Goal: Task Accomplishment & Management: Complete application form

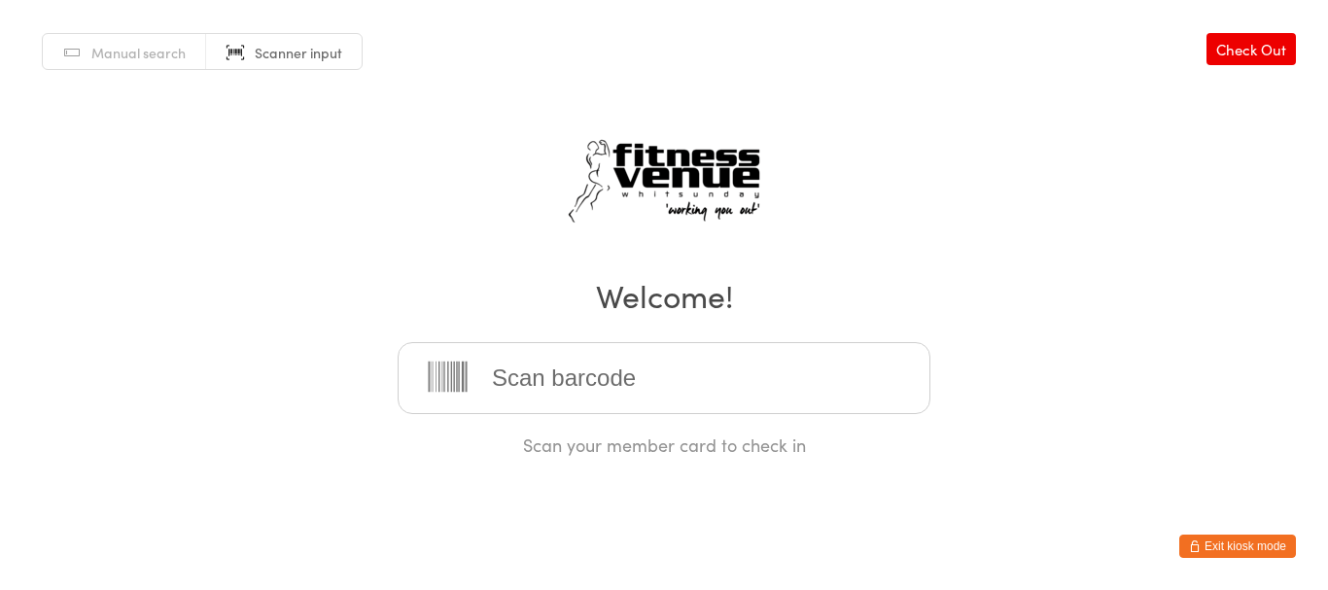
click at [1239, 552] on button "Exit kiosk mode" at bounding box center [1238, 546] width 117 height 23
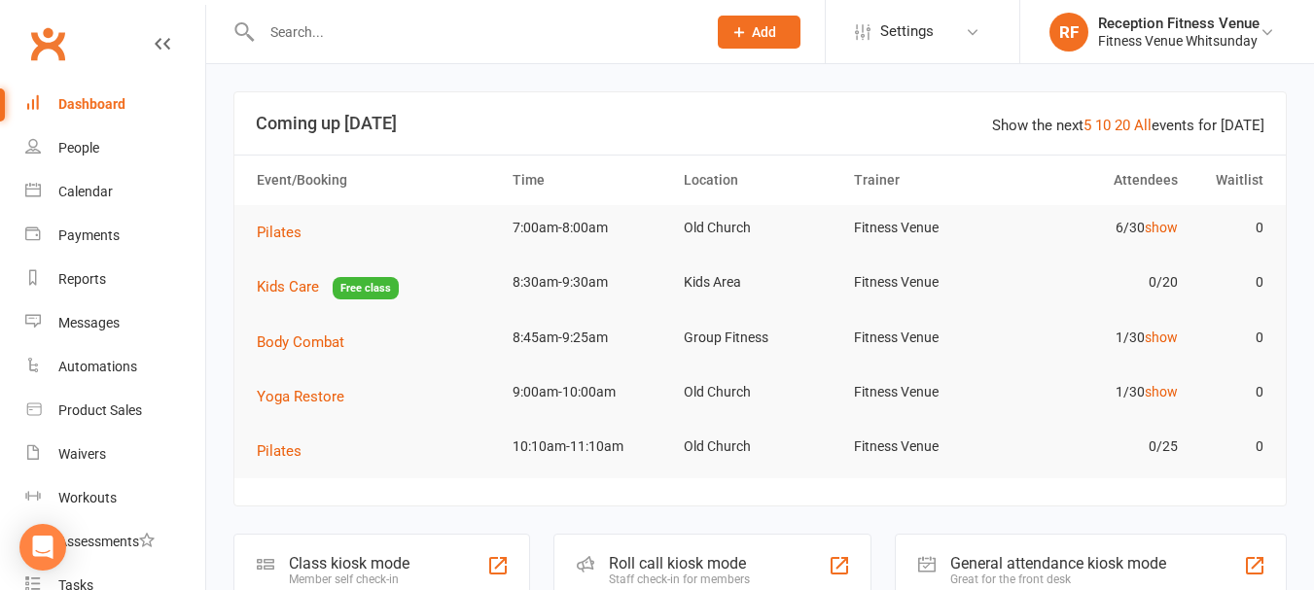
click at [441, 20] on input "text" at bounding box center [474, 31] width 437 height 27
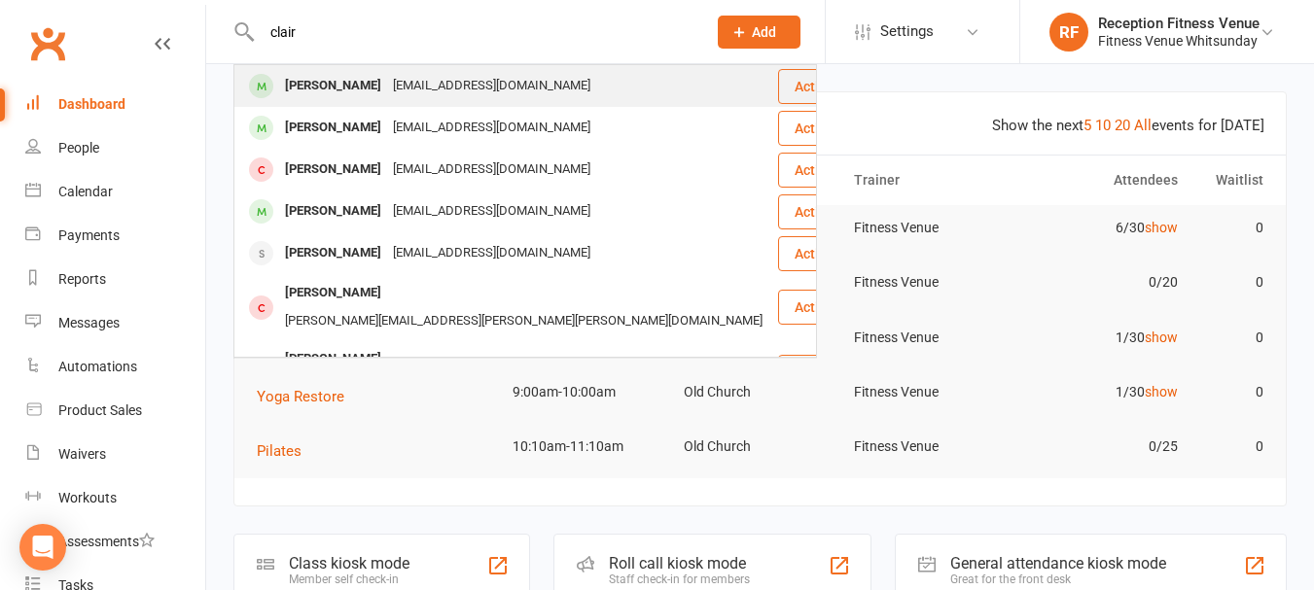
type input "clair"
click at [387, 82] on div "Claire.gleeson90@gmail.com" at bounding box center [491, 86] width 209 height 28
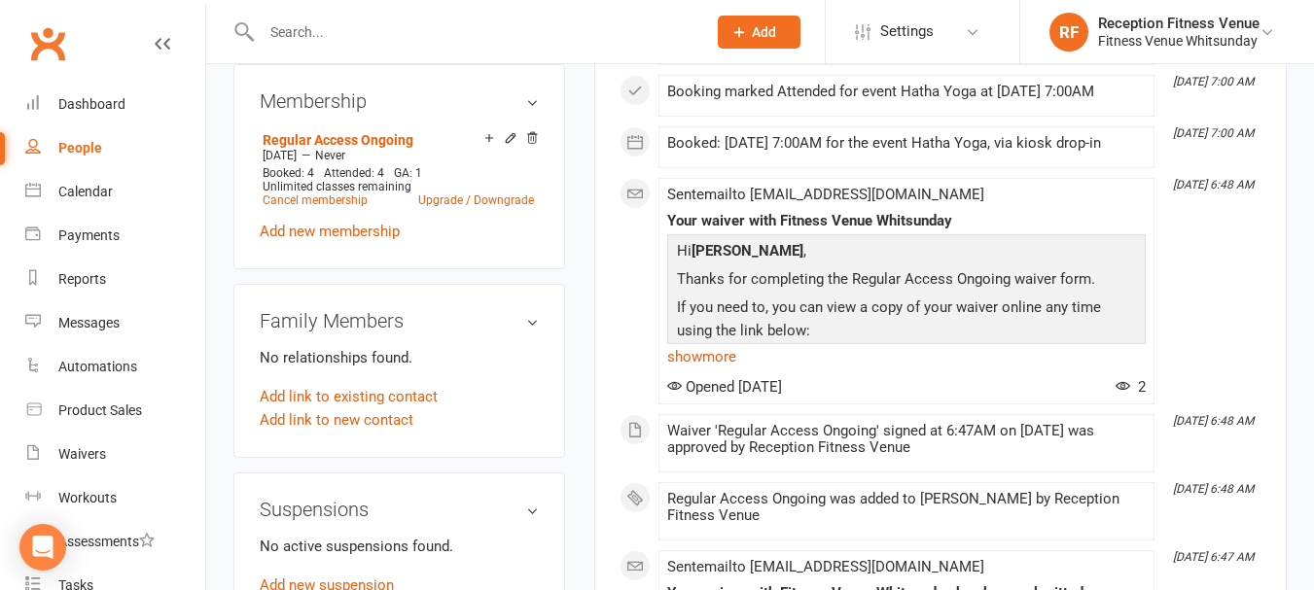
scroll to position [1167, 0]
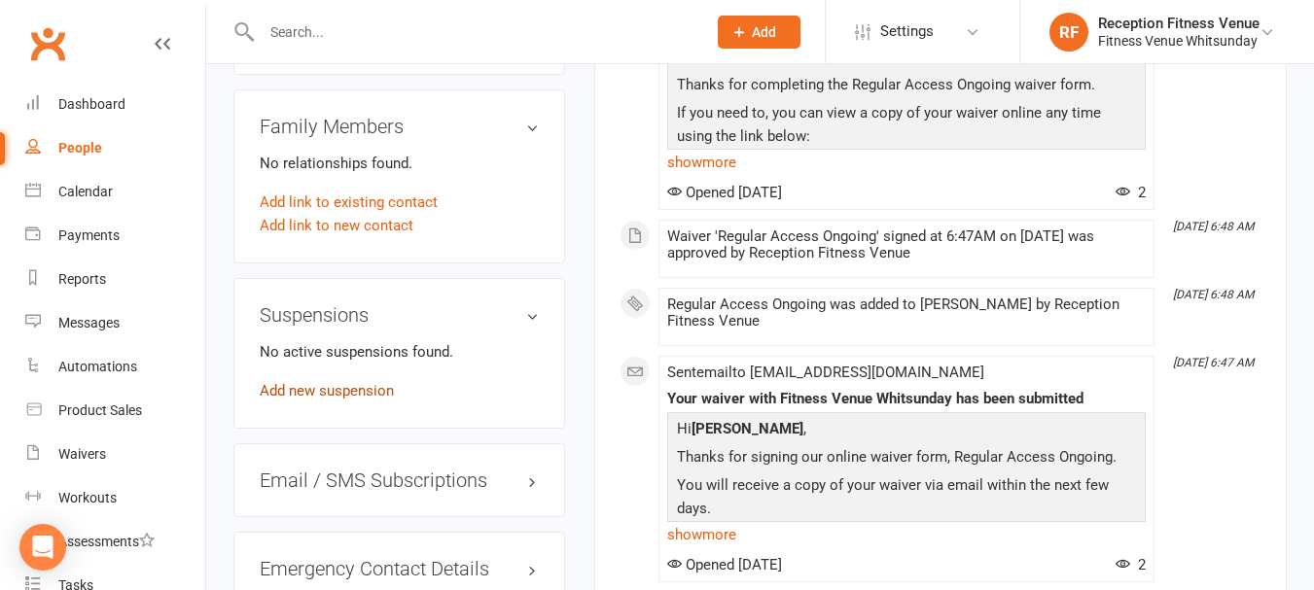
click at [352, 400] on link "Add new suspension" at bounding box center [327, 391] width 134 height 18
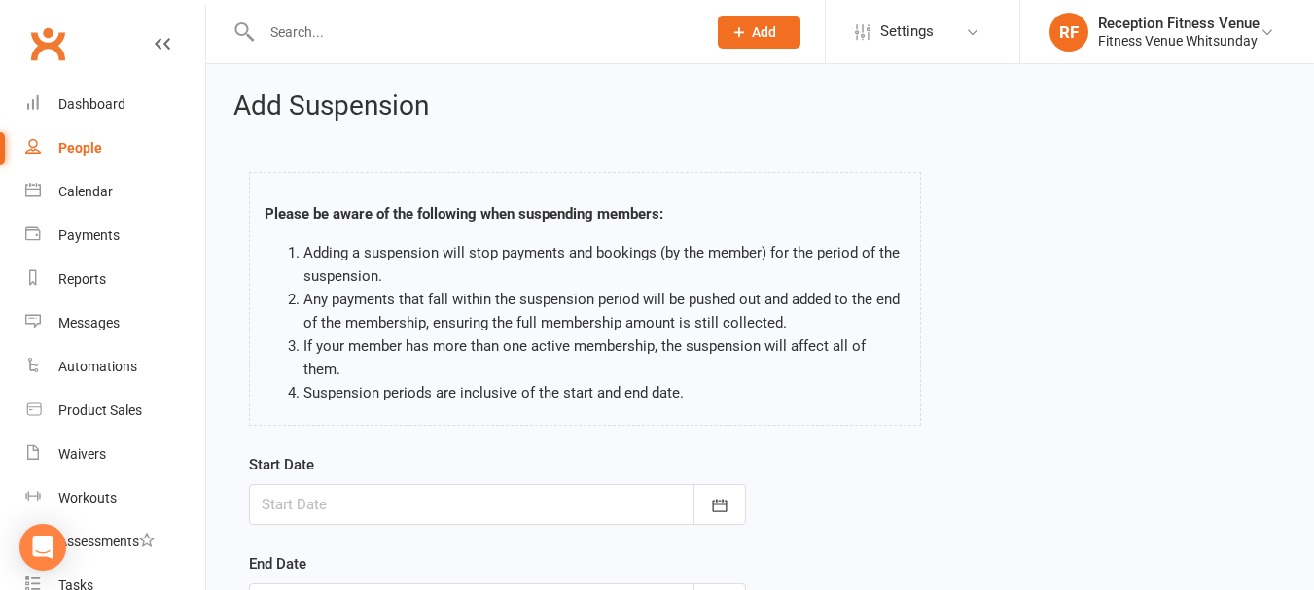
scroll to position [288, 0]
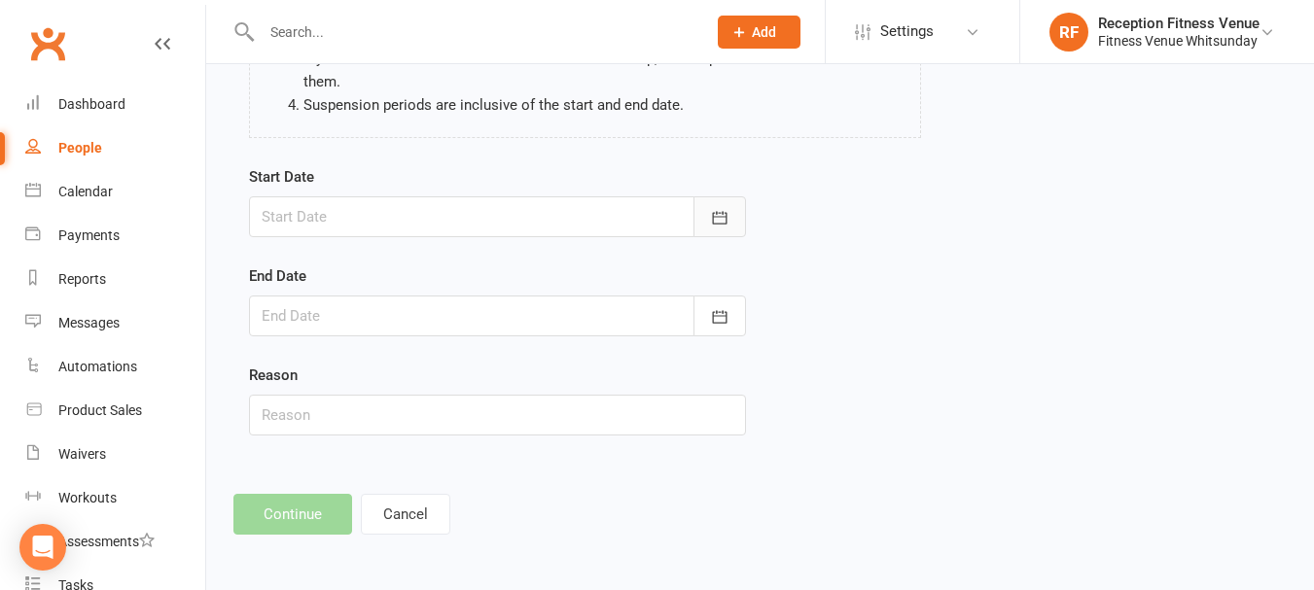
click at [722, 220] on icon "button" at bounding box center [719, 217] width 19 height 19
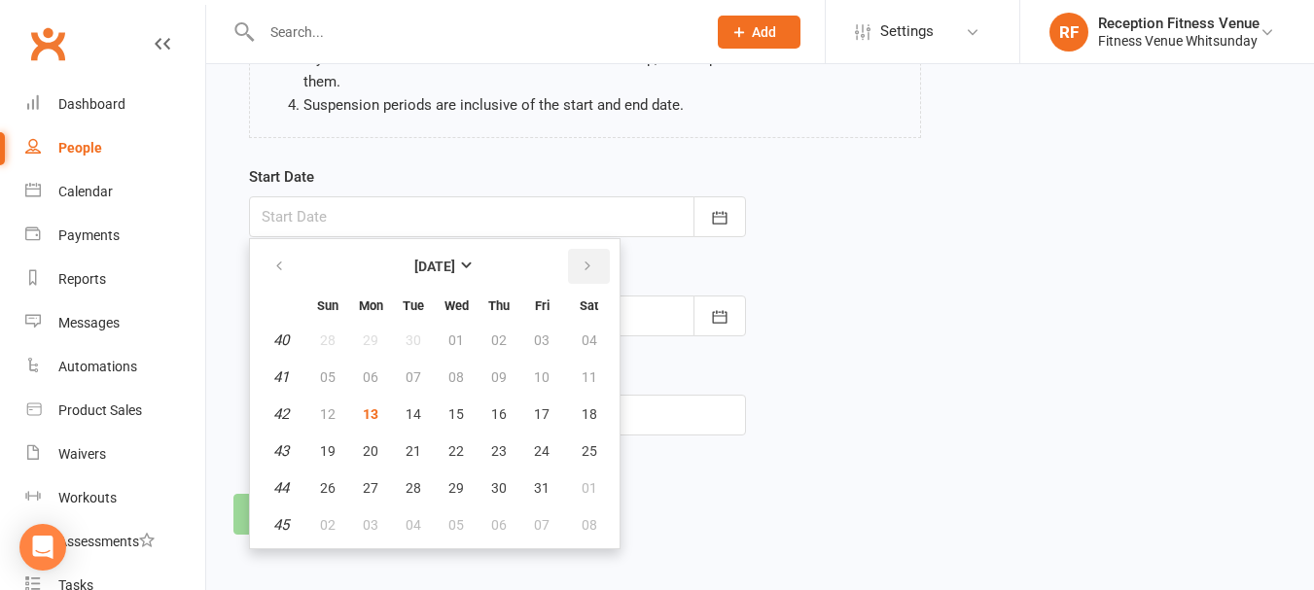
click at [588, 266] on icon "button" at bounding box center [588, 267] width 14 height 16
click at [265, 269] on button "button" at bounding box center [281, 266] width 42 height 35
click at [545, 412] on span "17" at bounding box center [542, 414] width 16 height 16
type input "17 Oct 2025"
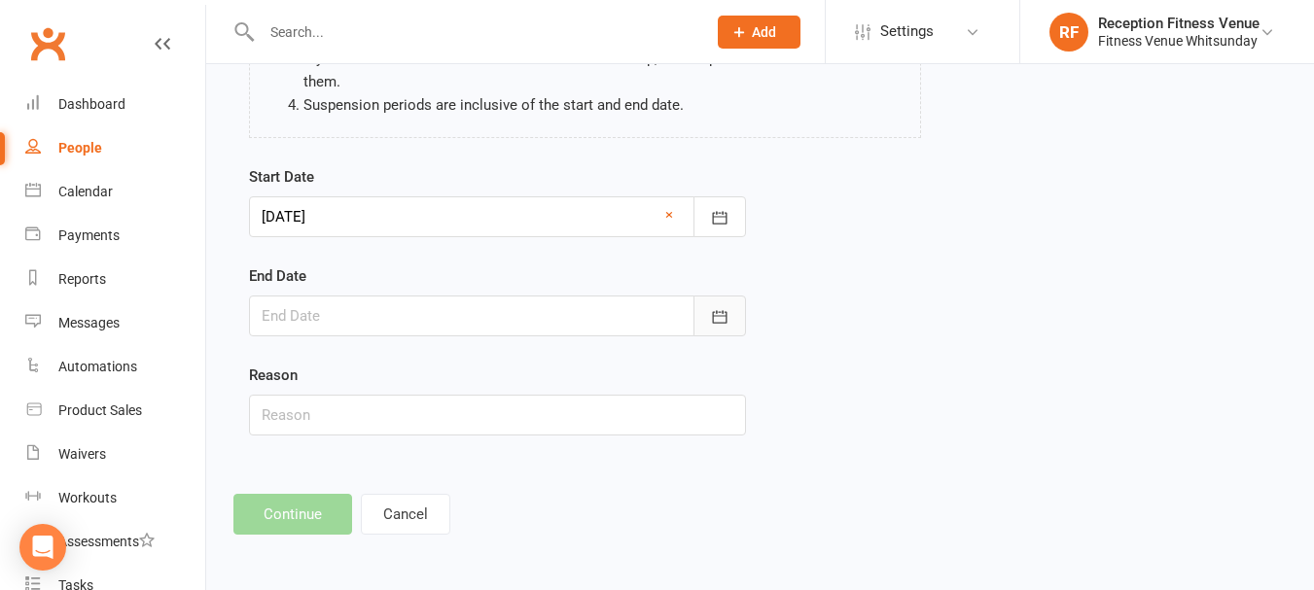
drag, startPoint x: 731, startPoint y: 312, endPoint x: 698, endPoint y: 329, distance: 37.0
click at [731, 313] on button "button" at bounding box center [719, 316] width 53 height 41
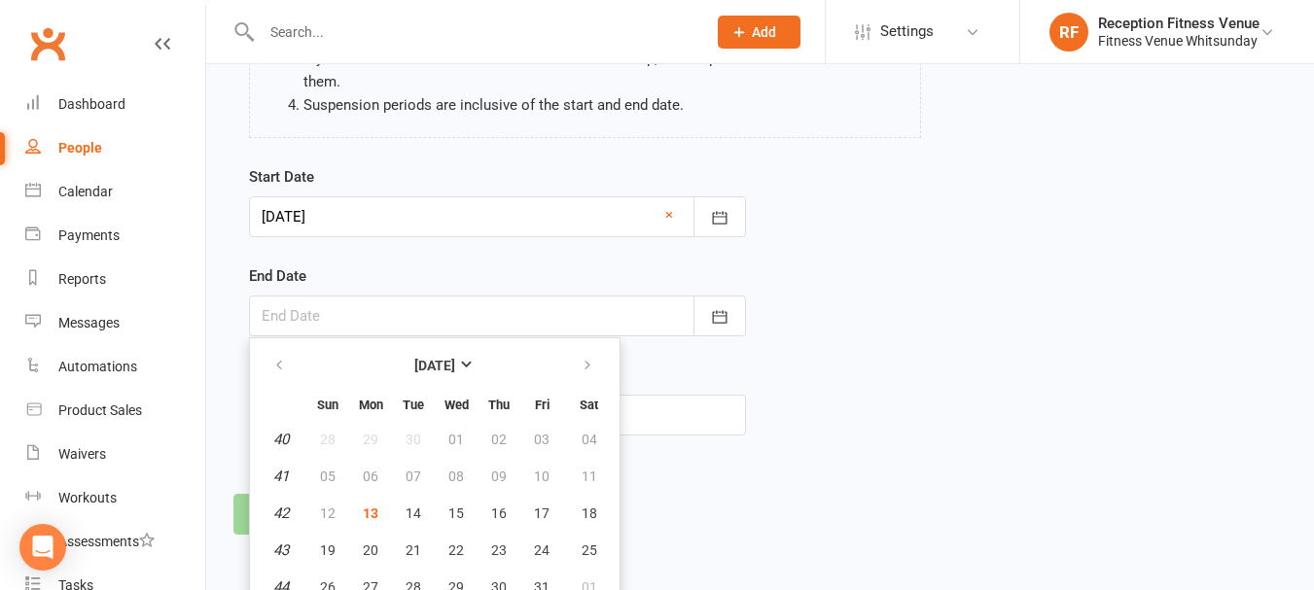
scroll to position [341, 0]
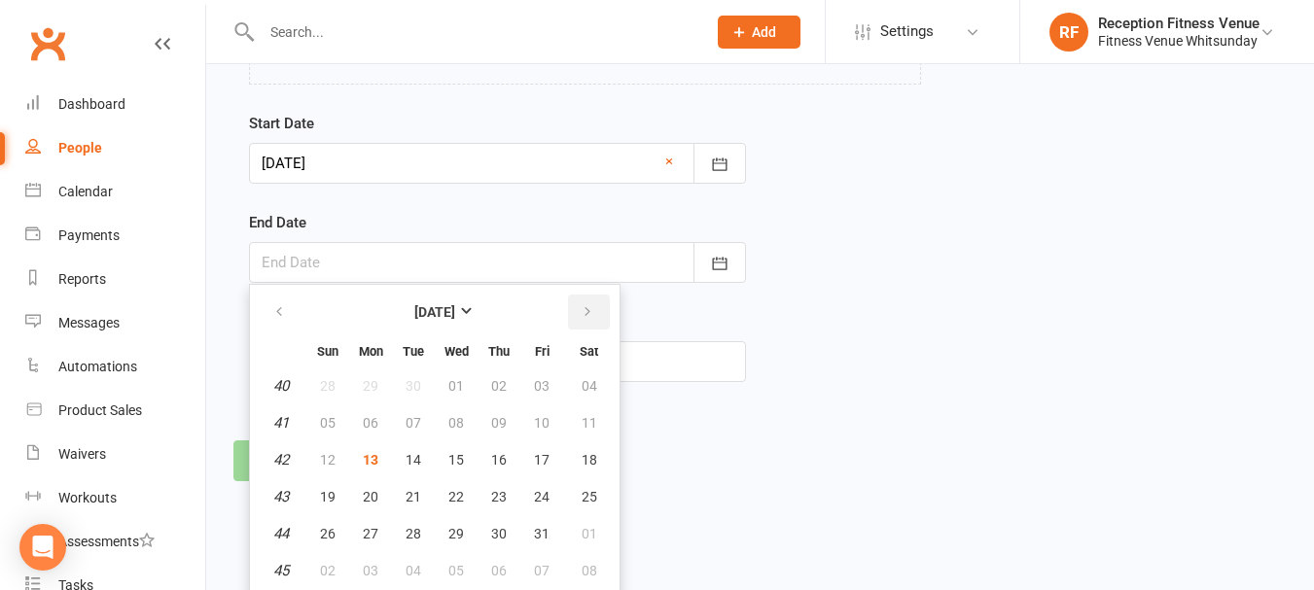
click at [582, 304] on icon "button" at bounding box center [588, 312] width 14 height 16
click at [550, 427] on button "07" at bounding box center [541, 422] width 41 height 35
type input "07 Nov 2025"
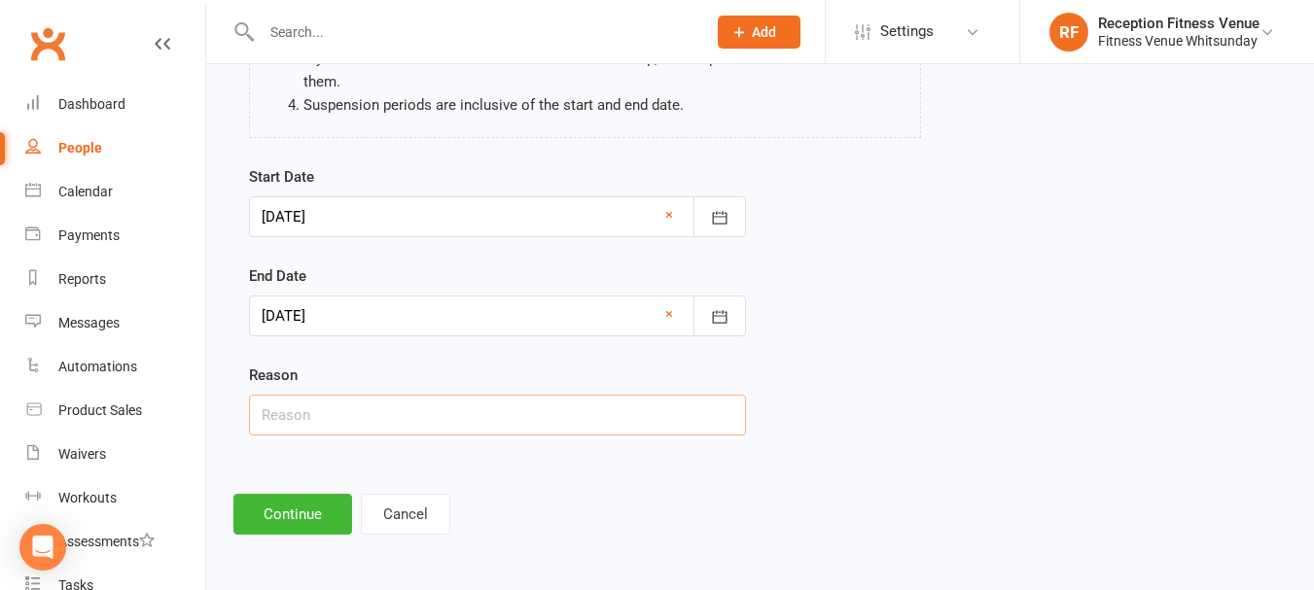
click at [404, 420] on input "text" at bounding box center [497, 415] width 497 height 41
type input "Holidays"
click at [295, 509] on button "Continue" at bounding box center [292, 514] width 119 height 41
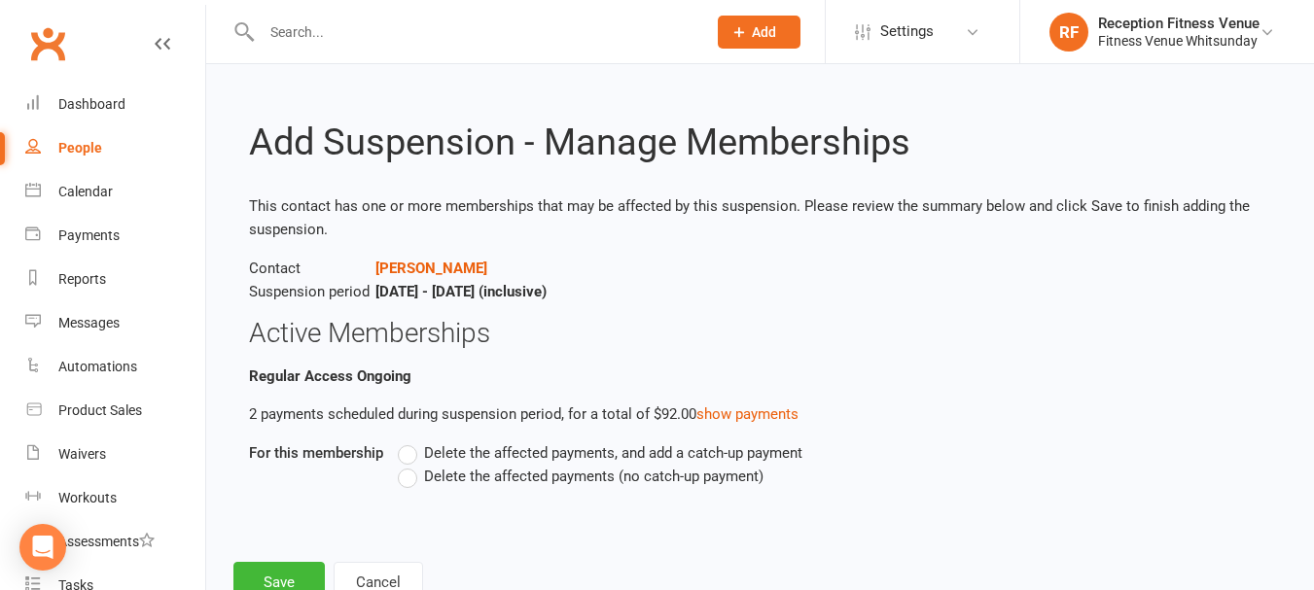
drag, startPoint x: 485, startPoint y: 472, endPoint x: 449, endPoint y: 522, distance: 62.1
click at [485, 472] on span "Delete the affected payments (no catch-up payment)" at bounding box center [593, 475] width 339 height 20
click at [410, 465] on input "Delete the affected payments (no catch-up payment)" at bounding box center [404, 465] width 13 height 0
click at [293, 571] on button "Save" at bounding box center [278, 582] width 91 height 41
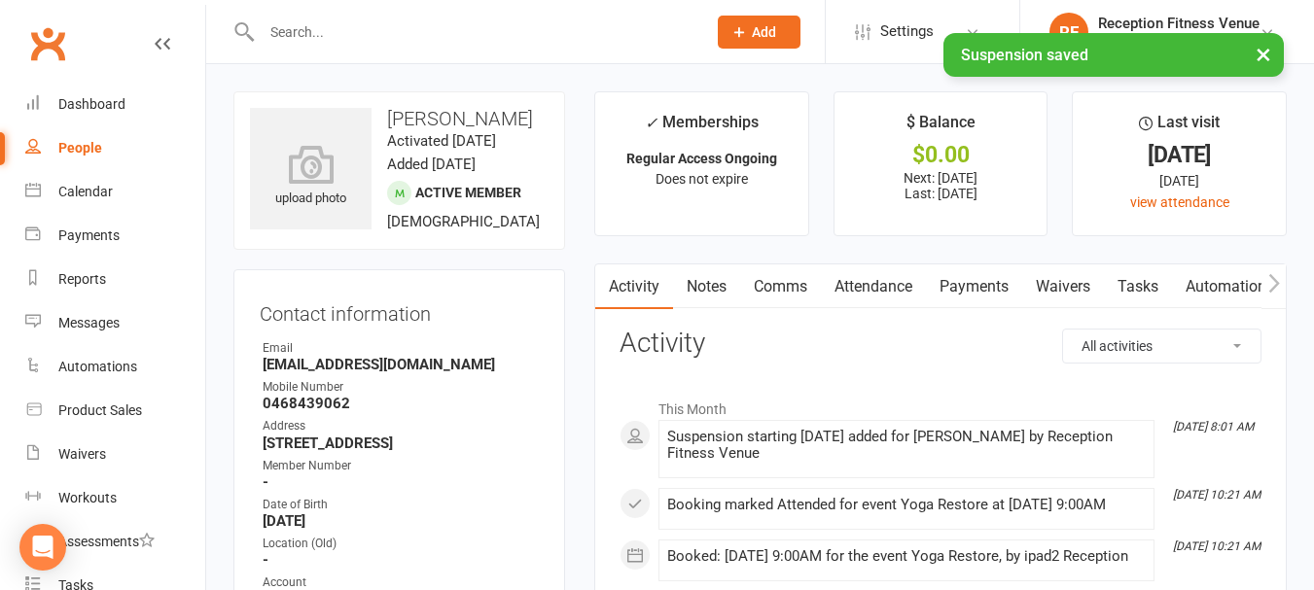
click at [1270, 284] on icon "button" at bounding box center [1274, 283] width 12 height 20
click at [1273, 283] on icon "button" at bounding box center [1274, 283] width 12 height 20
drag, startPoint x: 1233, startPoint y: 283, endPoint x: 1165, endPoint y: 326, distance: 80.4
click at [1225, 290] on link "Access Control" at bounding box center [1257, 286] width 129 height 45
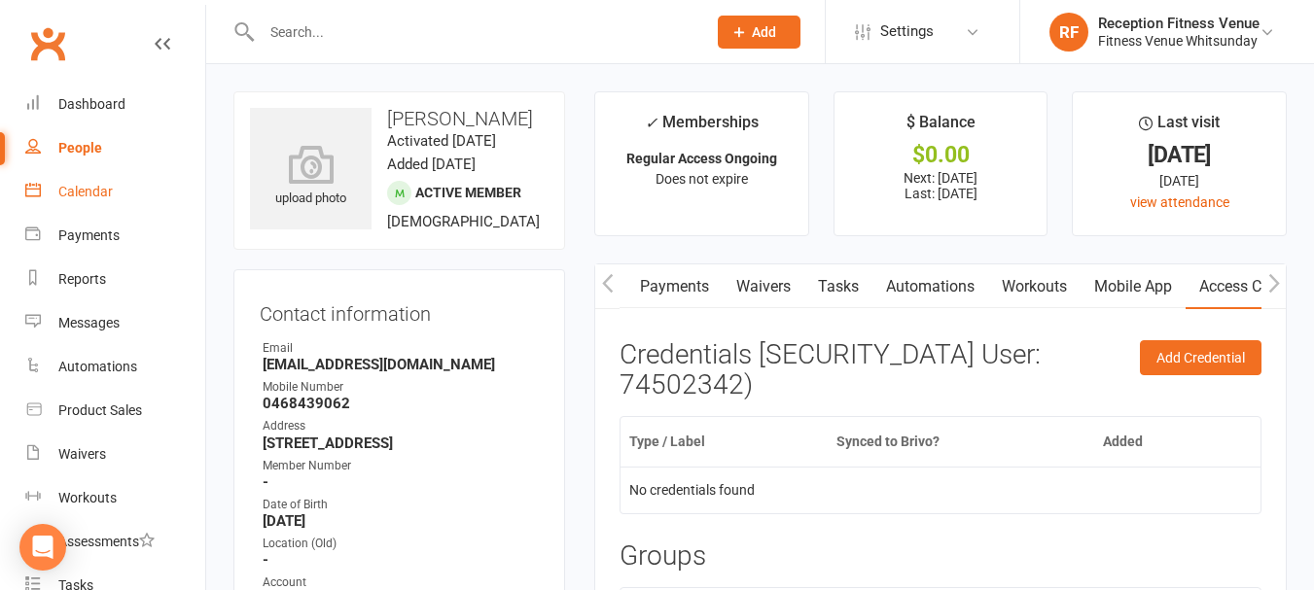
click at [53, 194] on link "Calendar" at bounding box center [115, 192] width 180 height 44
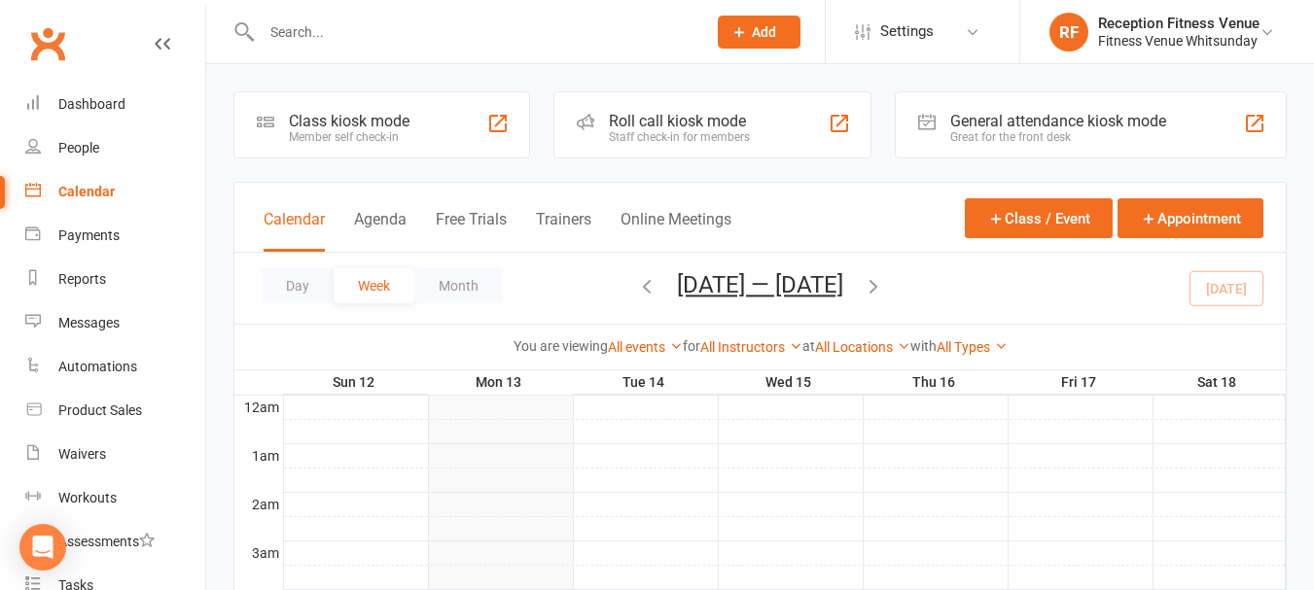
click at [1126, 110] on div "General attendance kiosk mode Great for the front desk" at bounding box center [1091, 124] width 392 height 67
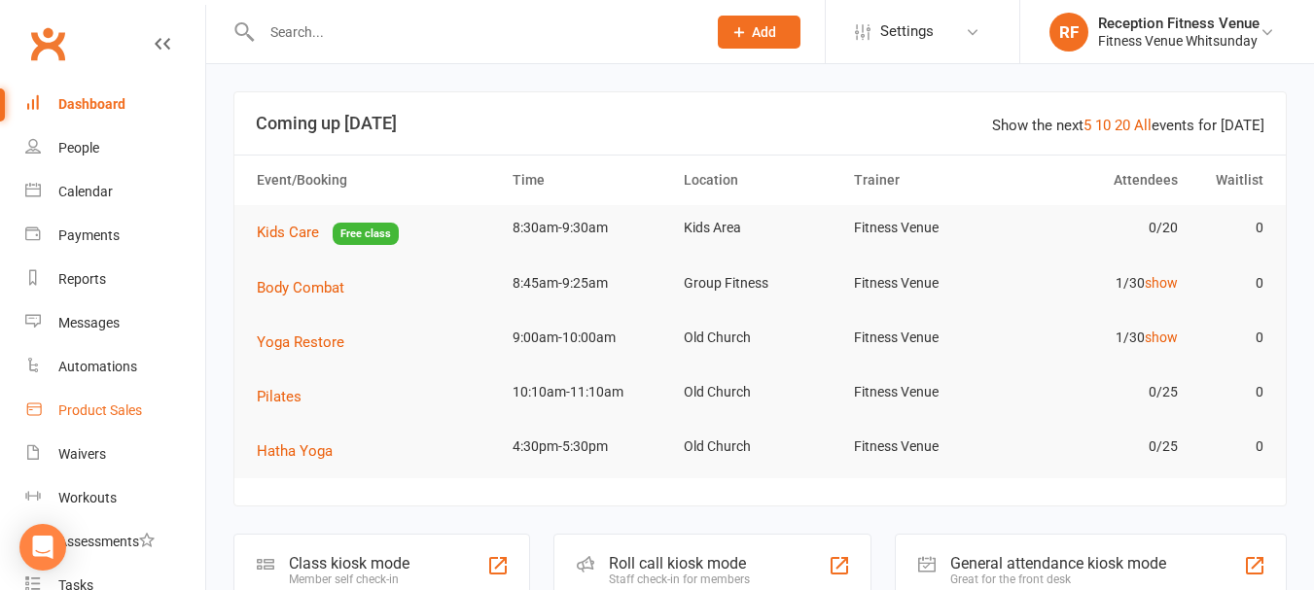
click at [91, 410] on div "Product Sales" at bounding box center [100, 411] width 84 height 16
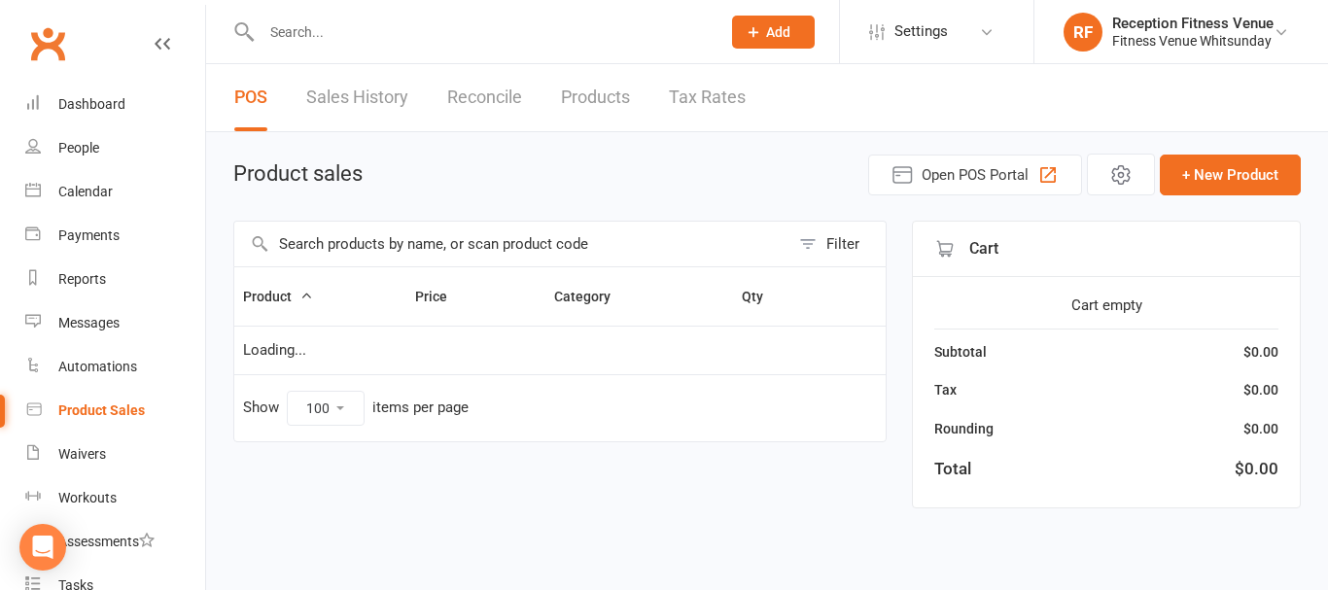
select select "100"
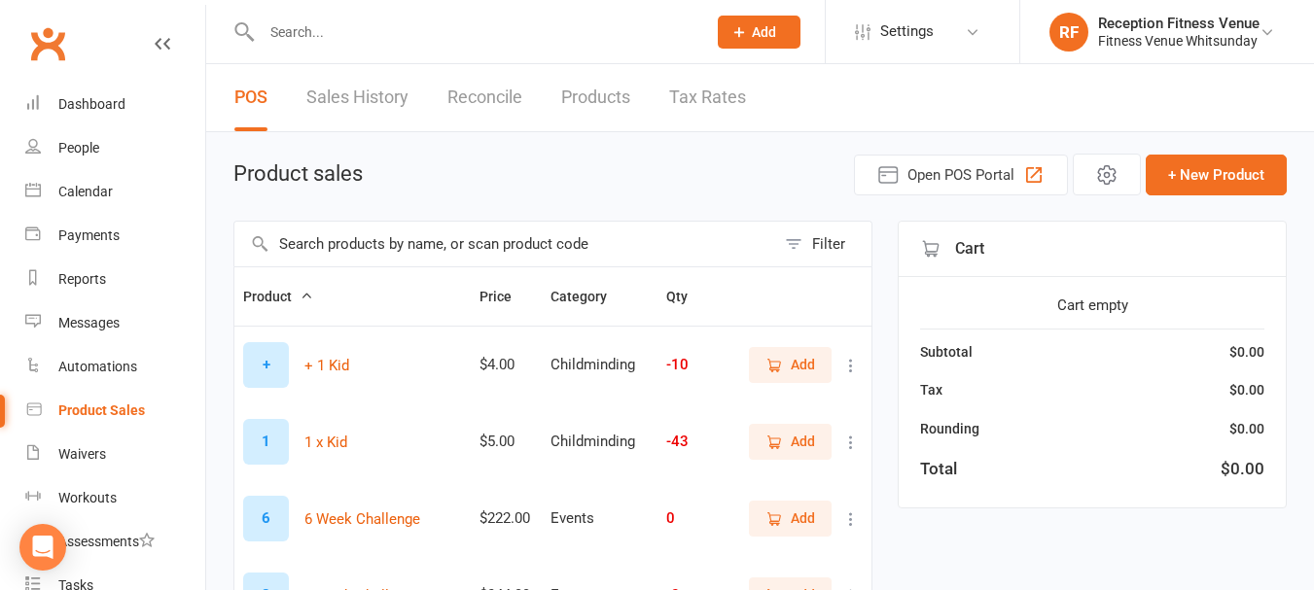
click at [370, 242] on input "text" at bounding box center [504, 244] width 541 height 45
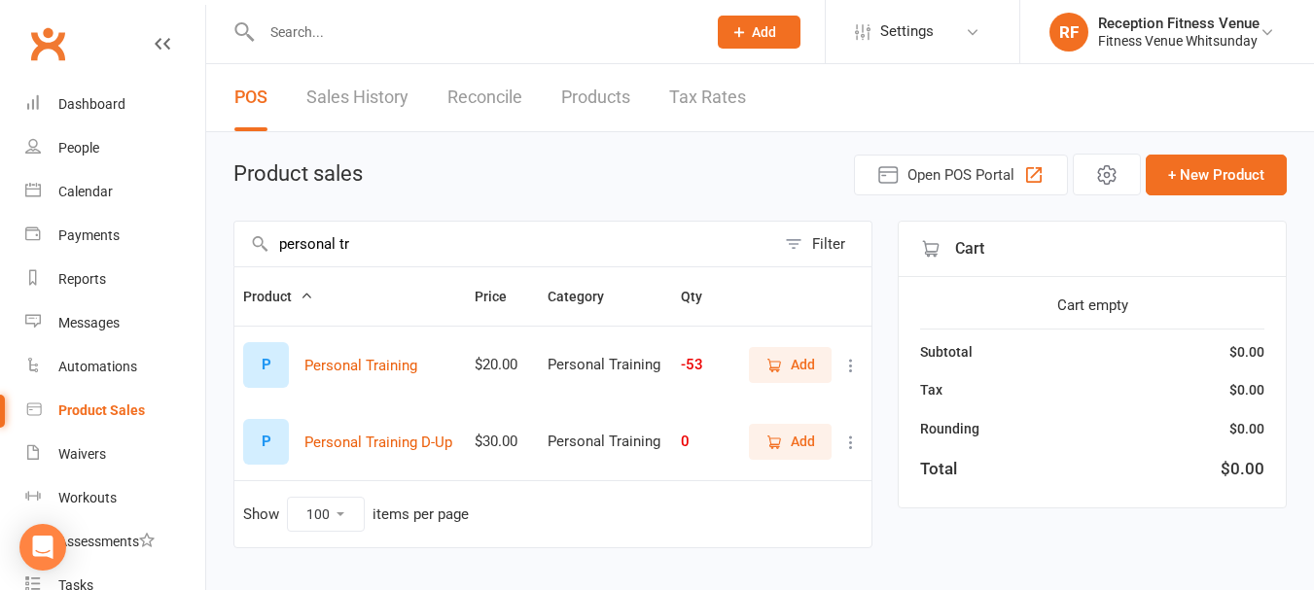
type input "personal tr"
click at [805, 366] on span "Add" at bounding box center [803, 364] width 24 height 21
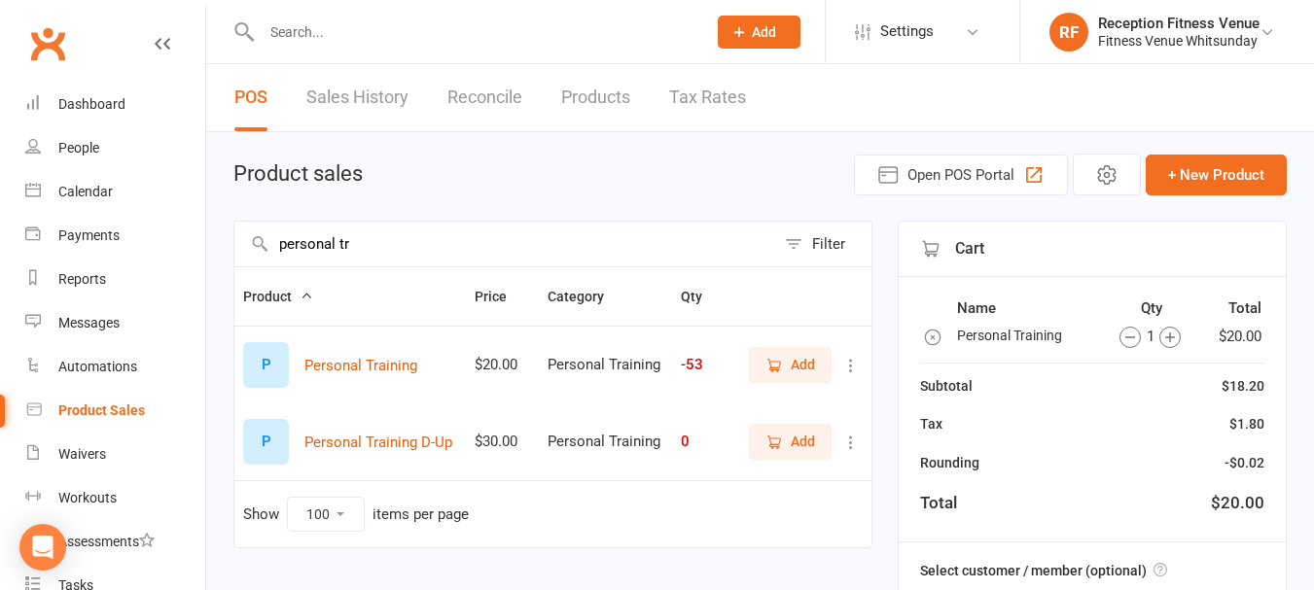
scroll to position [244, 0]
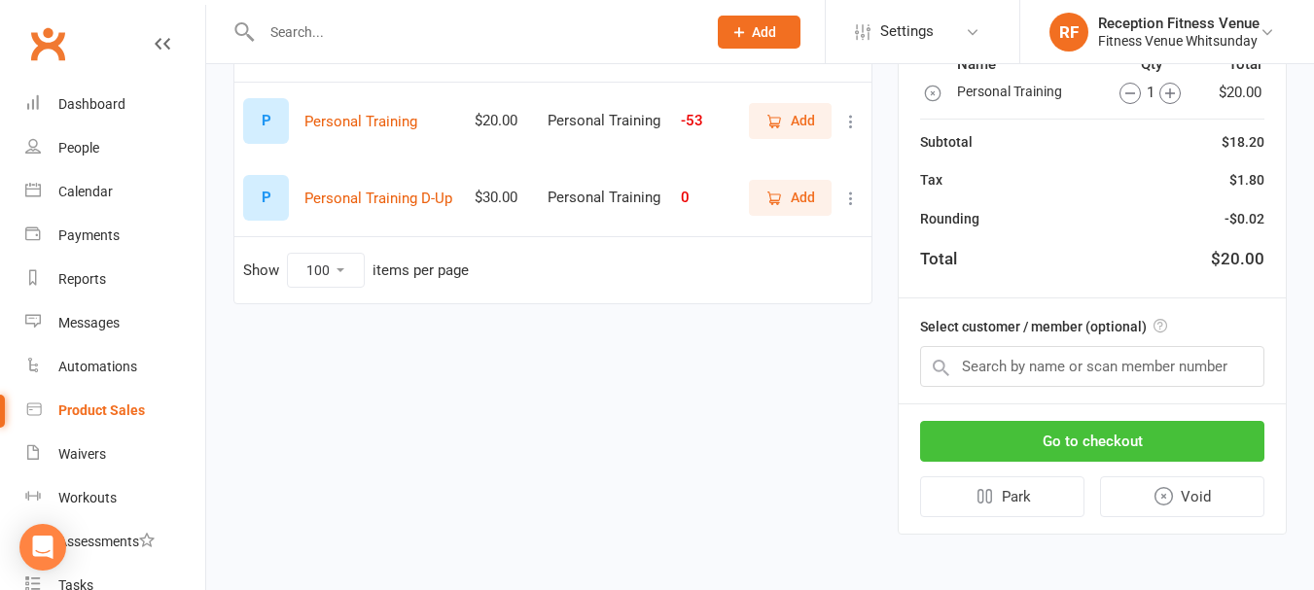
click at [1179, 441] on button "Go to checkout" at bounding box center [1092, 441] width 344 height 41
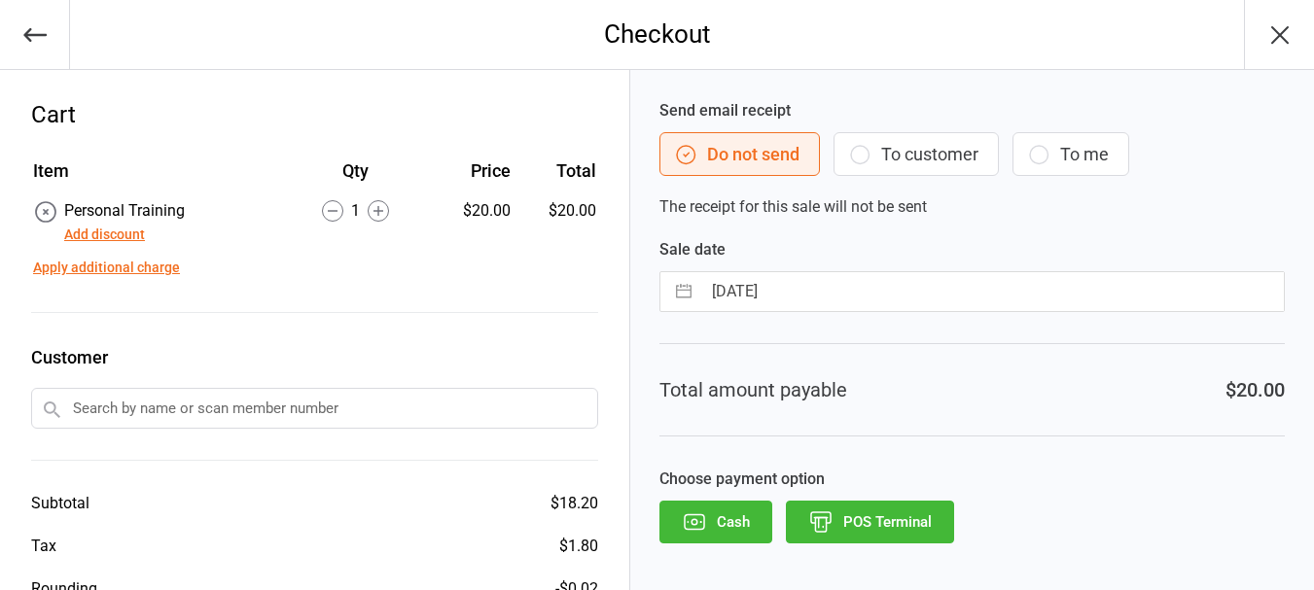
click at [886, 518] on button "POS Terminal" at bounding box center [870, 522] width 168 height 43
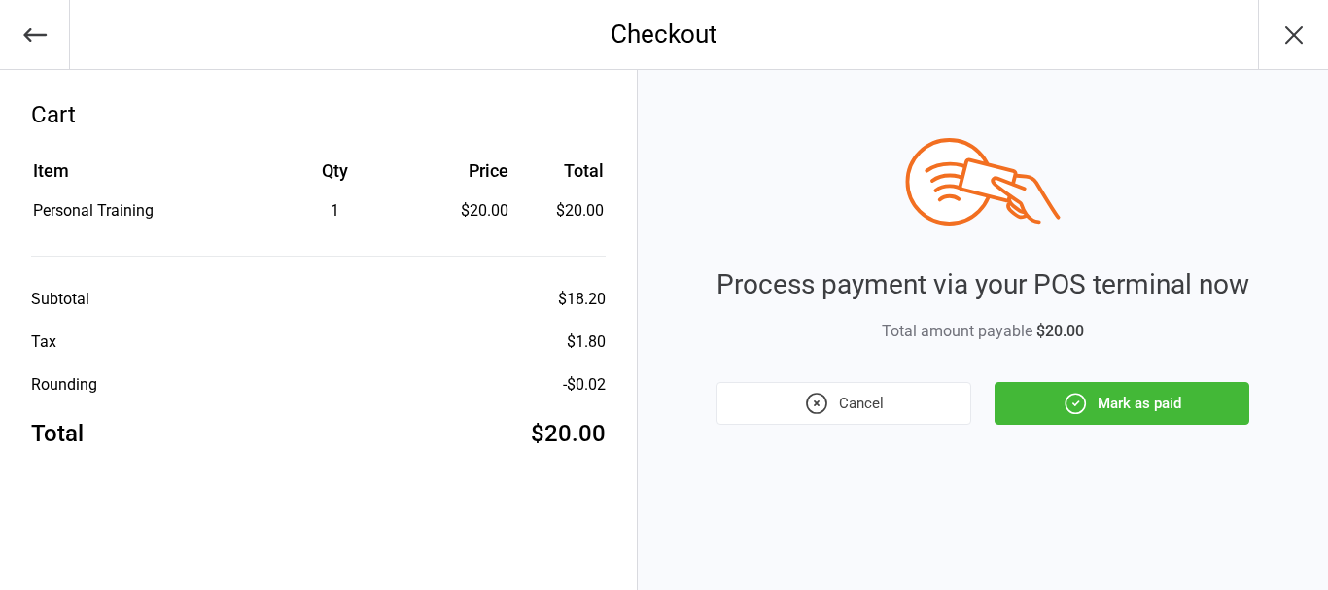
click at [1033, 398] on button "Mark as paid" at bounding box center [1122, 403] width 255 height 43
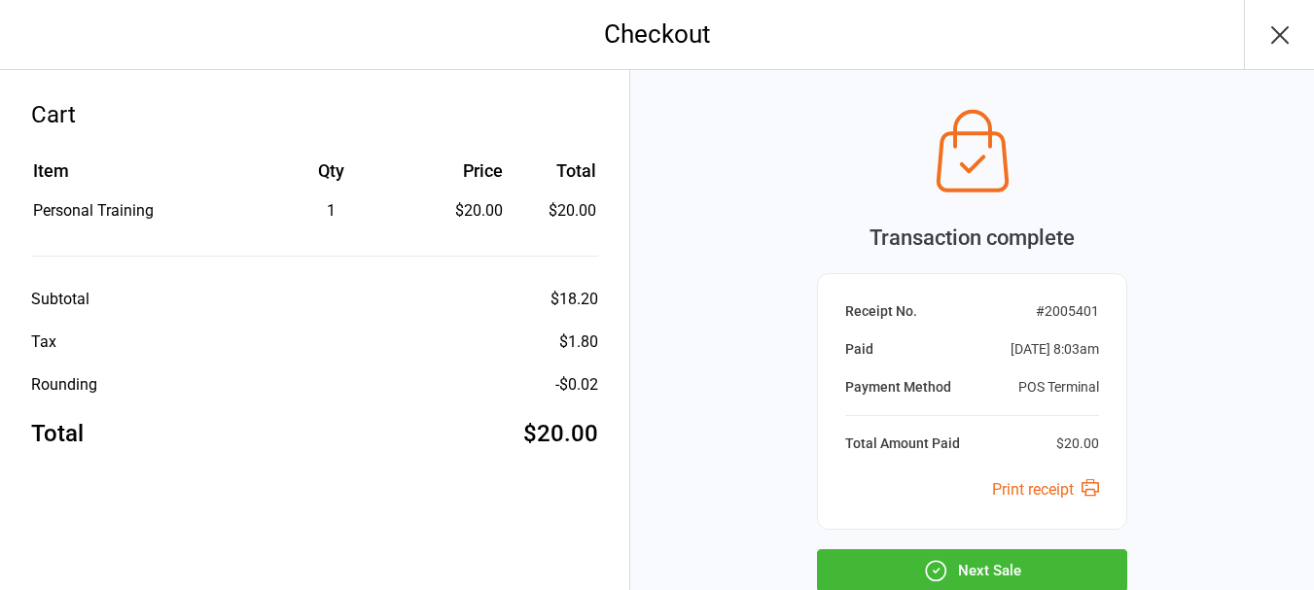
click at [1015, 565] on button "Next Sale" at bounding box center [972, 570] width 310 height 43
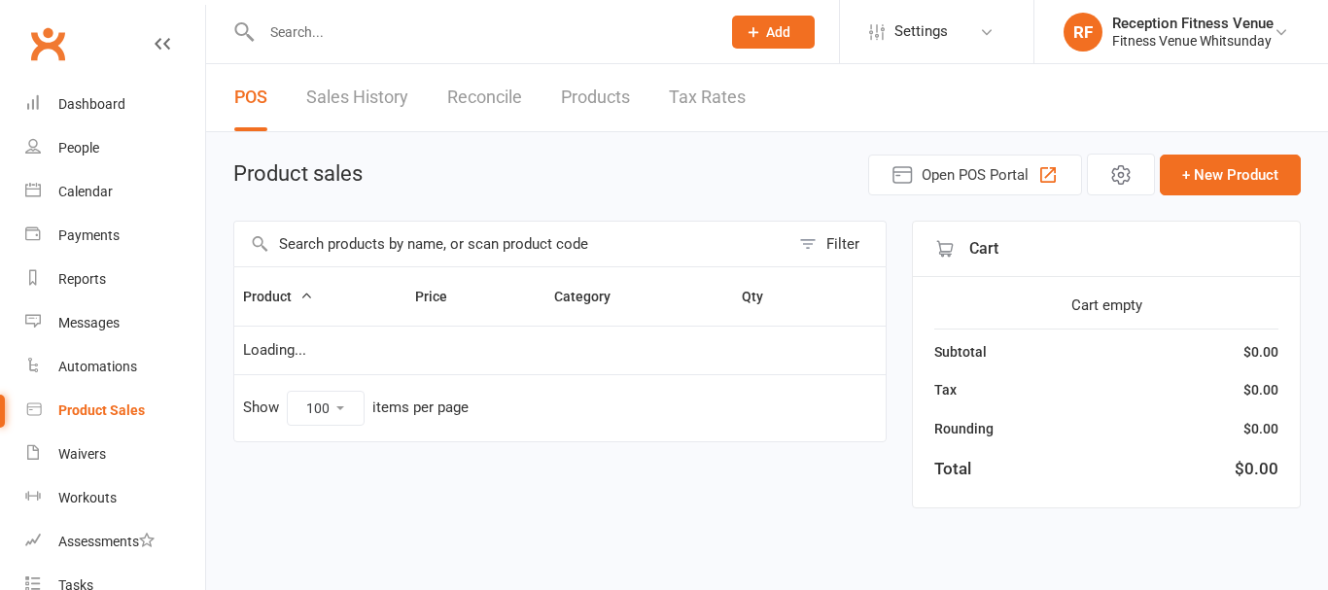
select select "100"
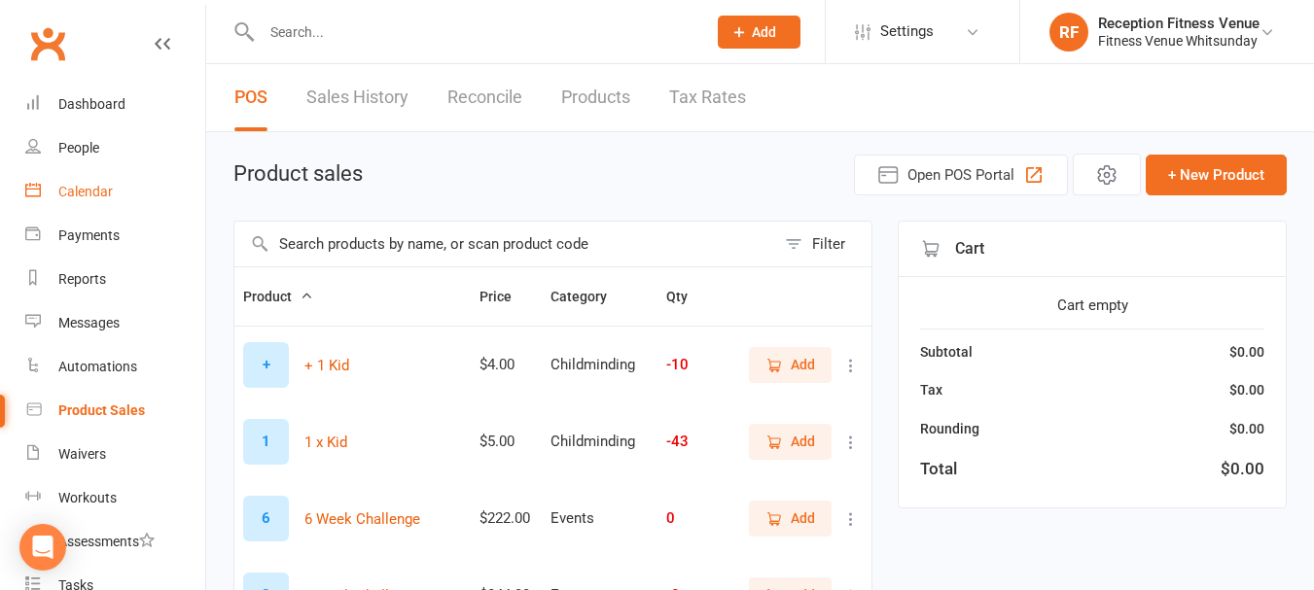
click at [61, 183] on link "Calendar" at bounding box center [115, 192] width 180 height 44
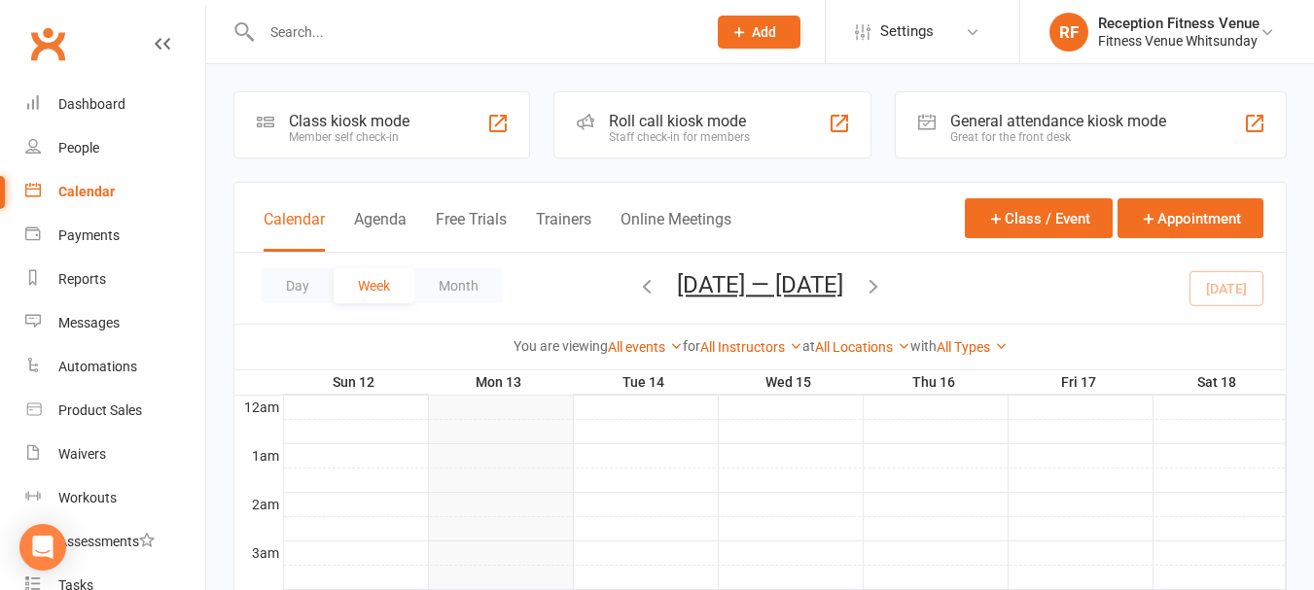
click at [427, 46] on div at bounding box center [462, 31] width 459 height 63
click at [427, 31] on input "text" at bounding box center [474, 31] width 437 height 27
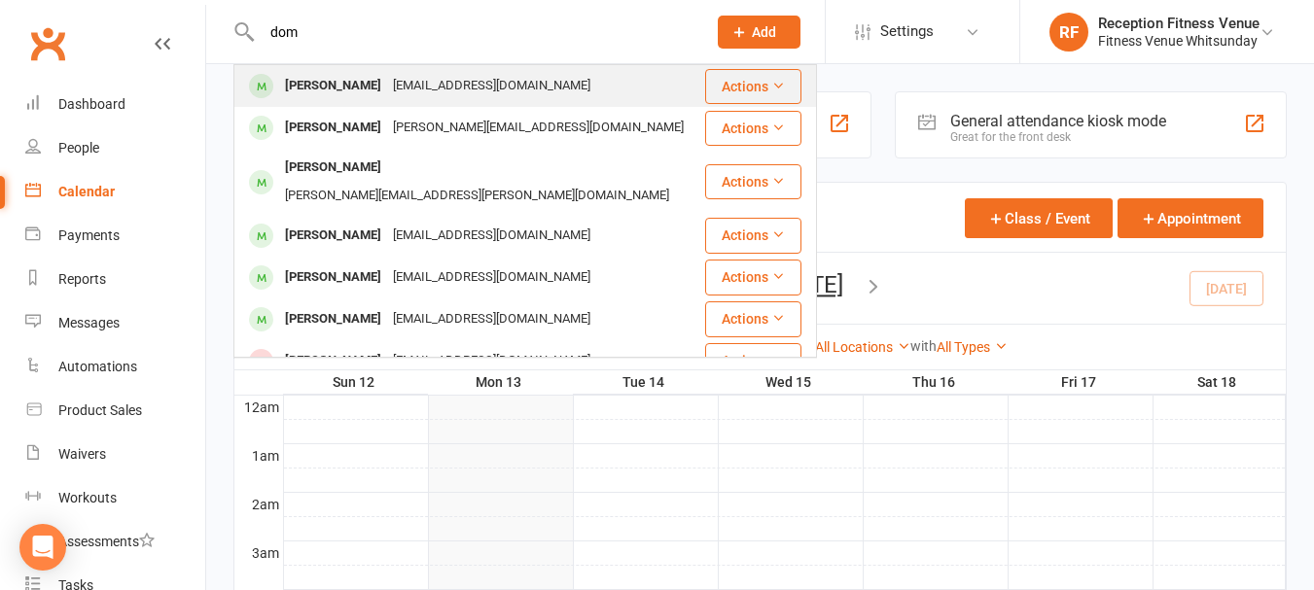
type input "dom"
click at [420, 79] on div "[EMAIL_ADDRESS][DOMAIN_NAME]" at bounding box center [491, 86] width 209 height 28
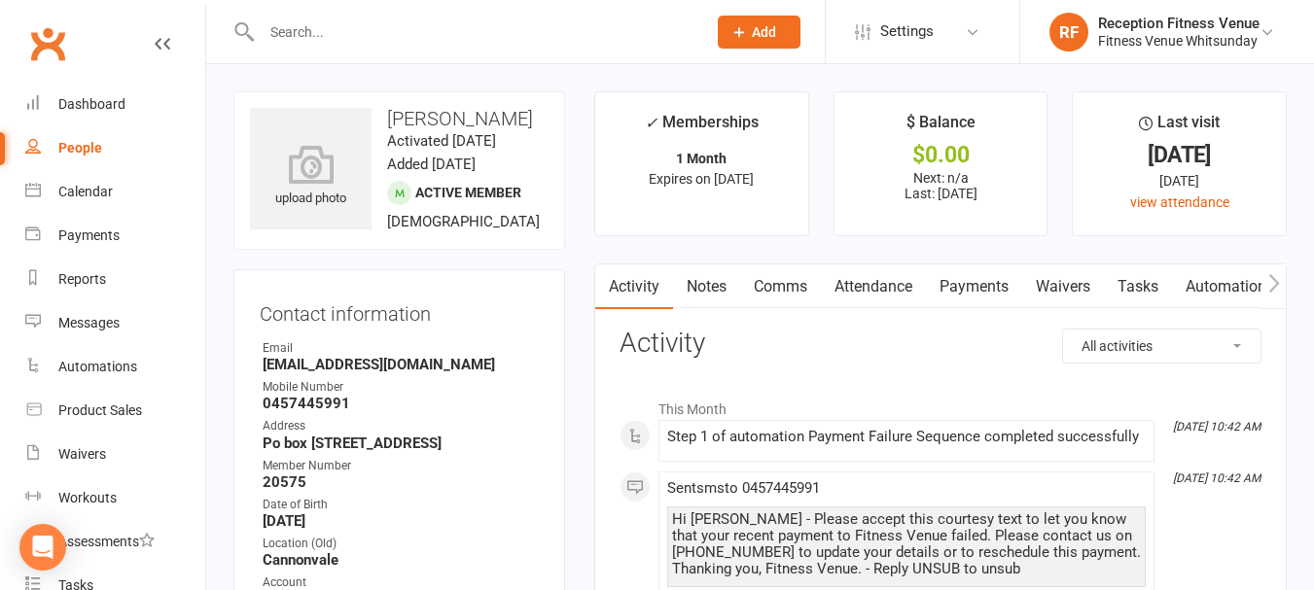
click at [977, 293] on link "Payments" at bounding box center [974, 286] width 96 height 45
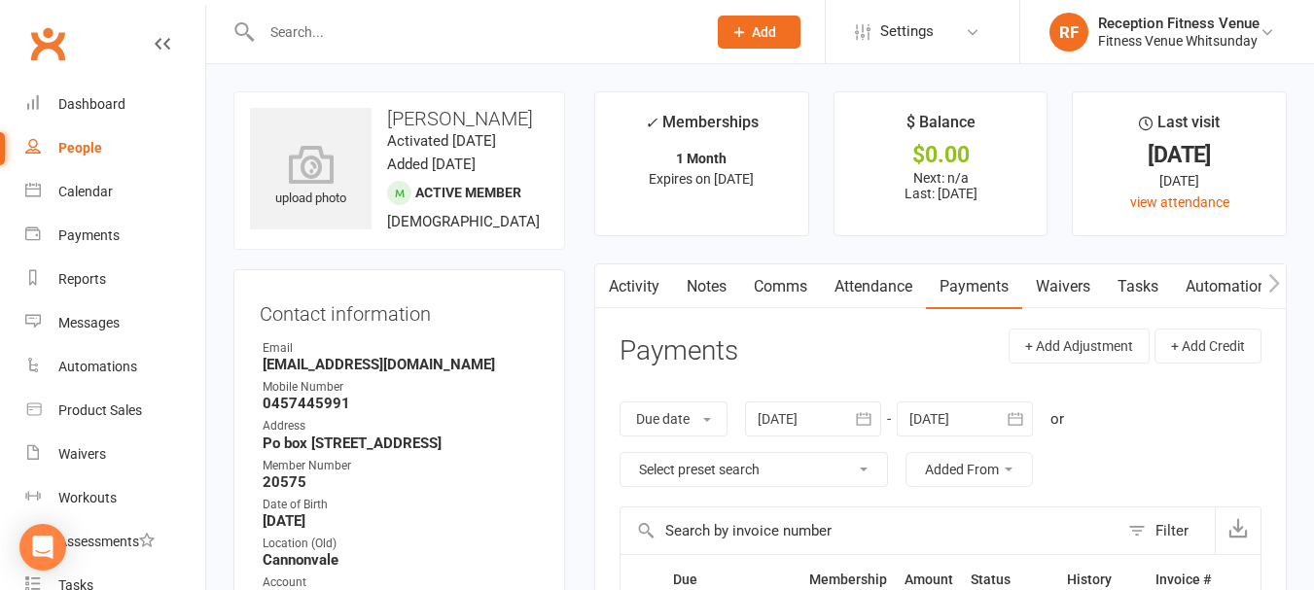
scroll to position [194, 0]
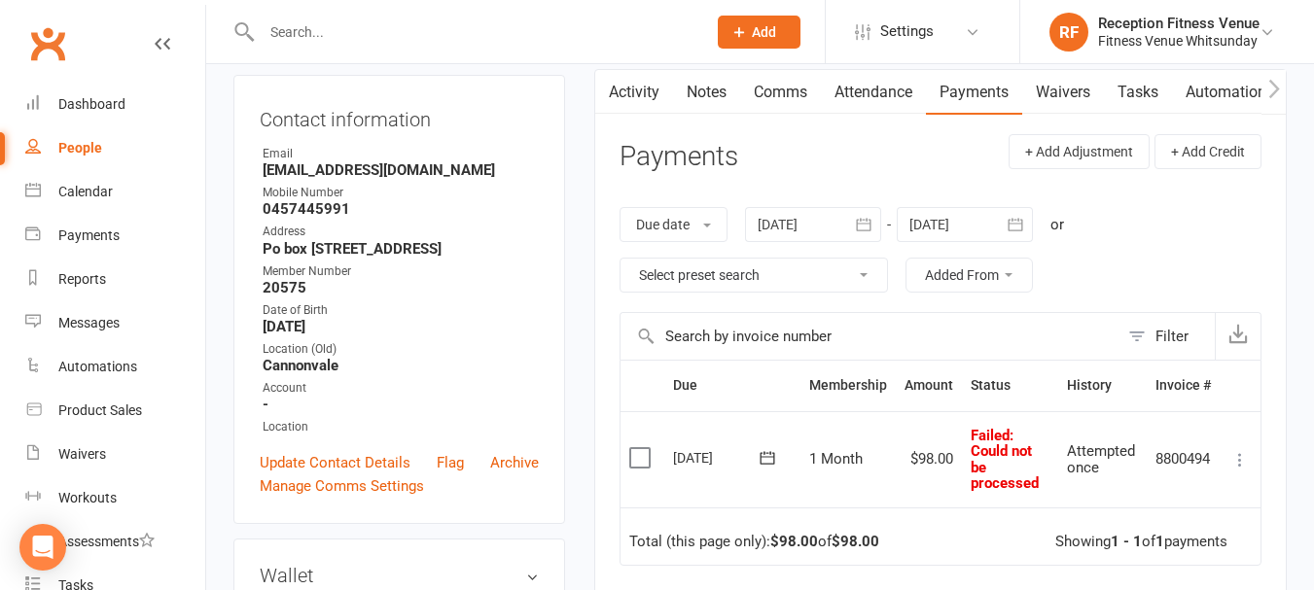
click at [647, 458] on label at bounding box center [642, 457] width 26 height 19
click at [642, 448] on input "checkbox" at bounding box center [635, 448] width 13 height 0
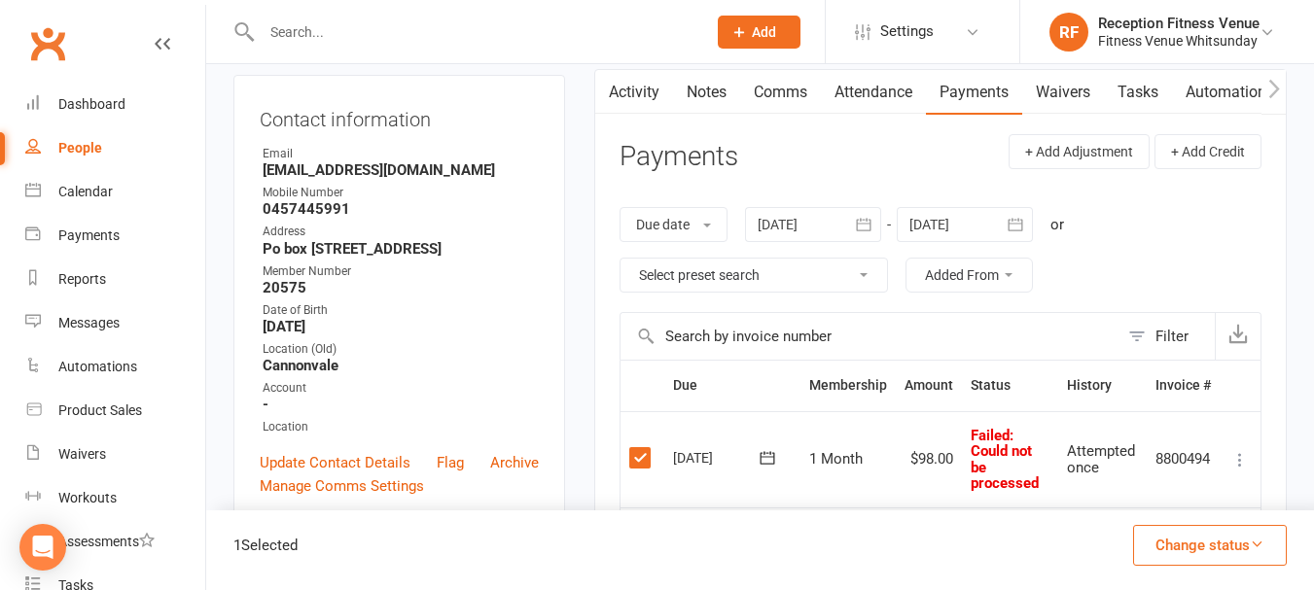
click at [1154, 534] on button "Change status" at bounding box center [1210, 545] width 154 height 41
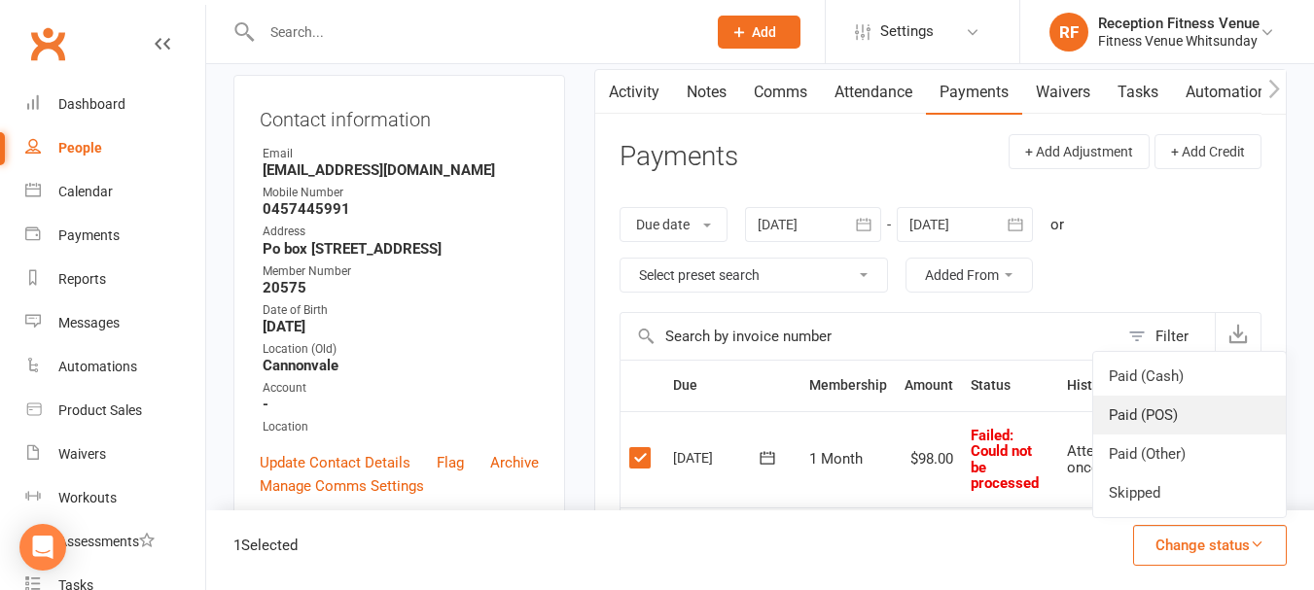
click at [1149, 412] on link "Paid (POS)" at bounding box center [1189, 415] width 193 height 39
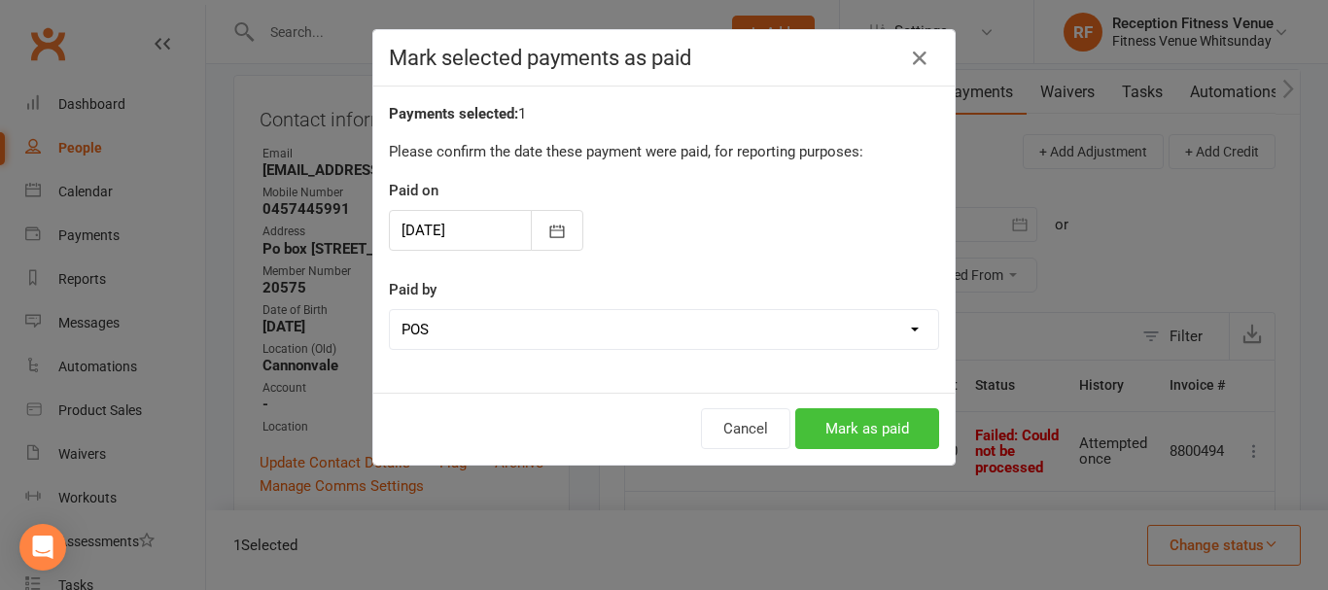
click at [835, 437] on button "Mark as paid" at bounding box center [867, 428] width 144 height 41
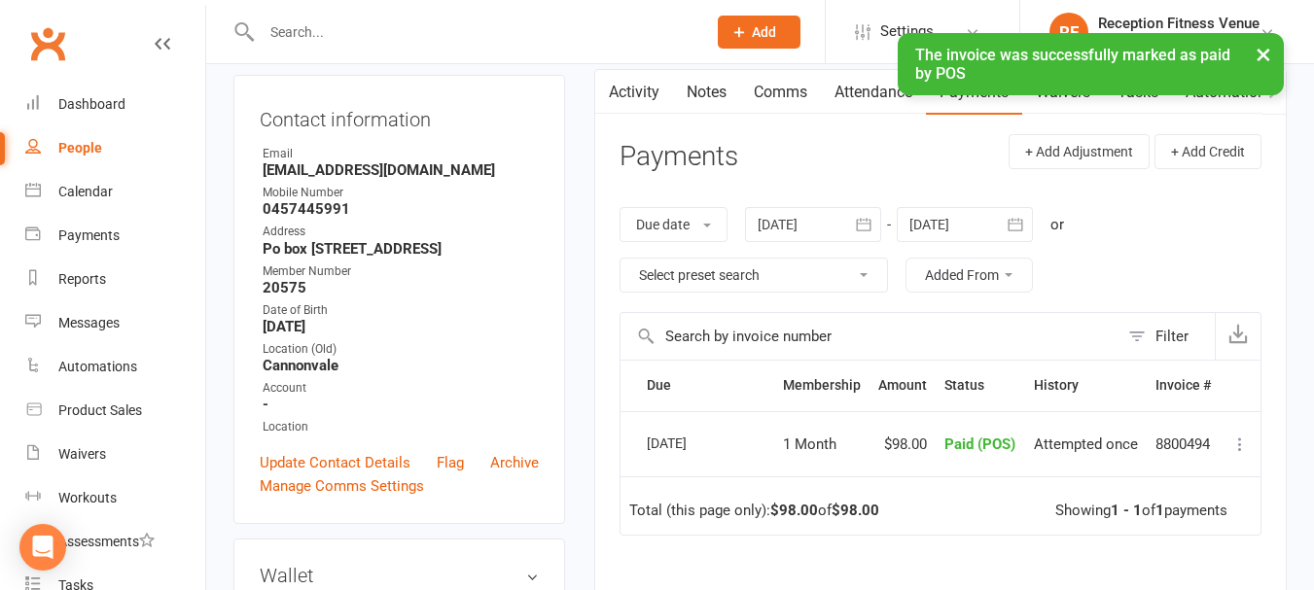
scroll to position [0, 0]
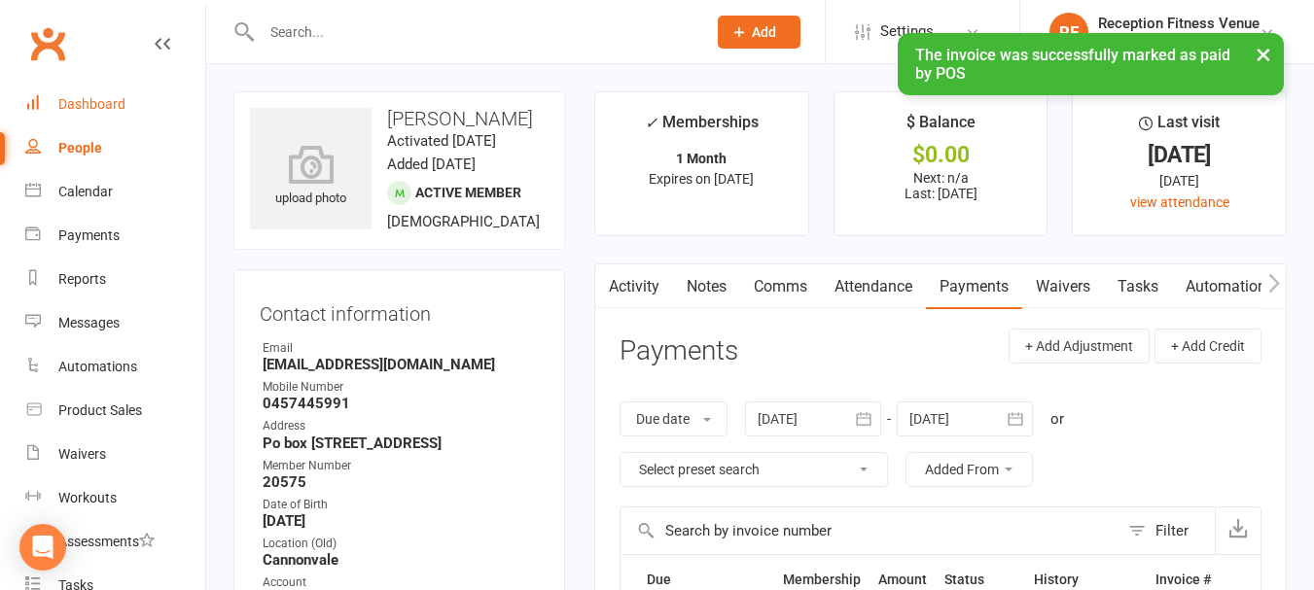
click at [119, 106] on div "Dashboard" at bounding box center [91, 104] width 67 height 16
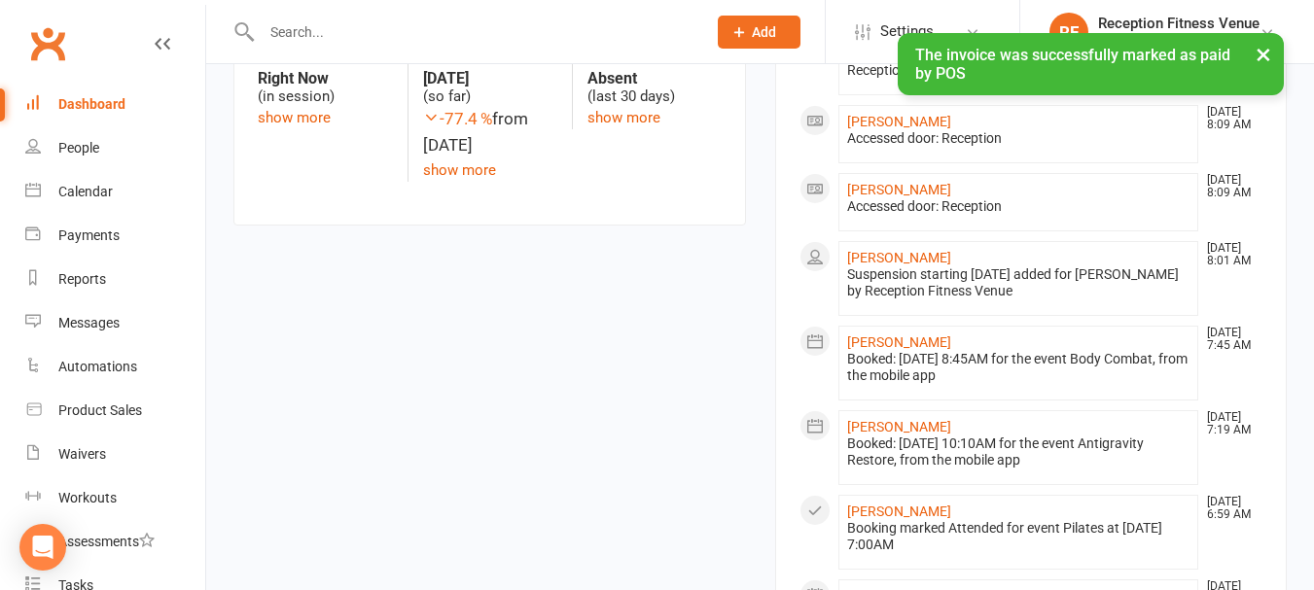
scroll to position [292, 0]
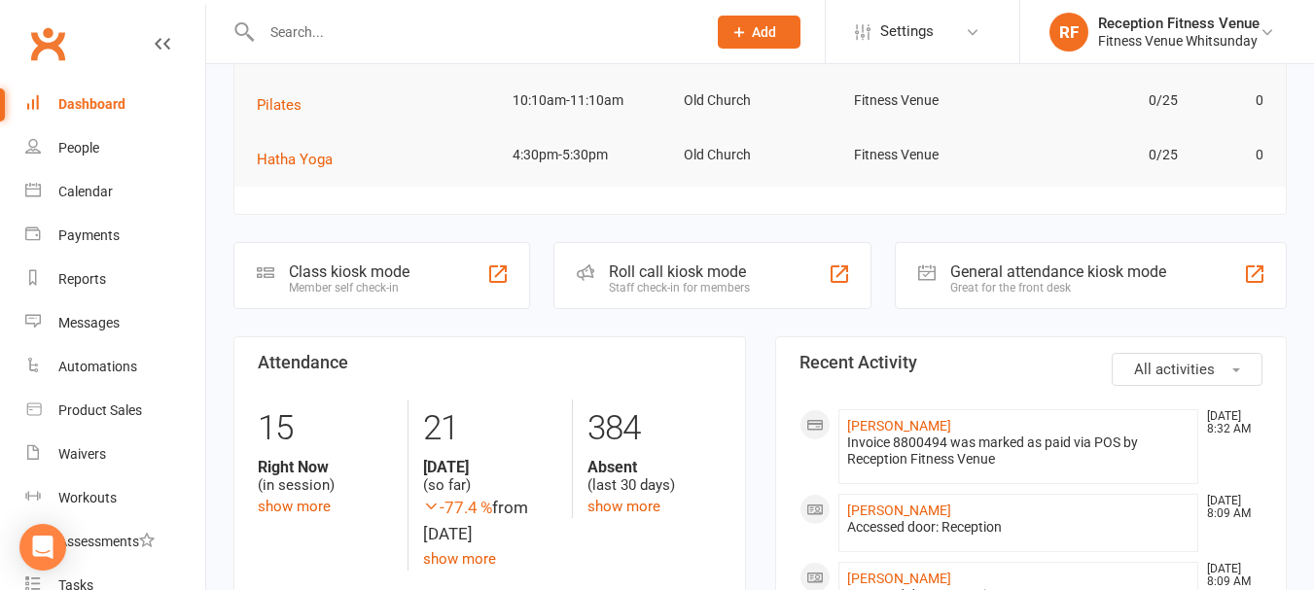
click at [994, 283] on div "Great for the front desk" at bounding box center [1058, 288] width 216 height 14
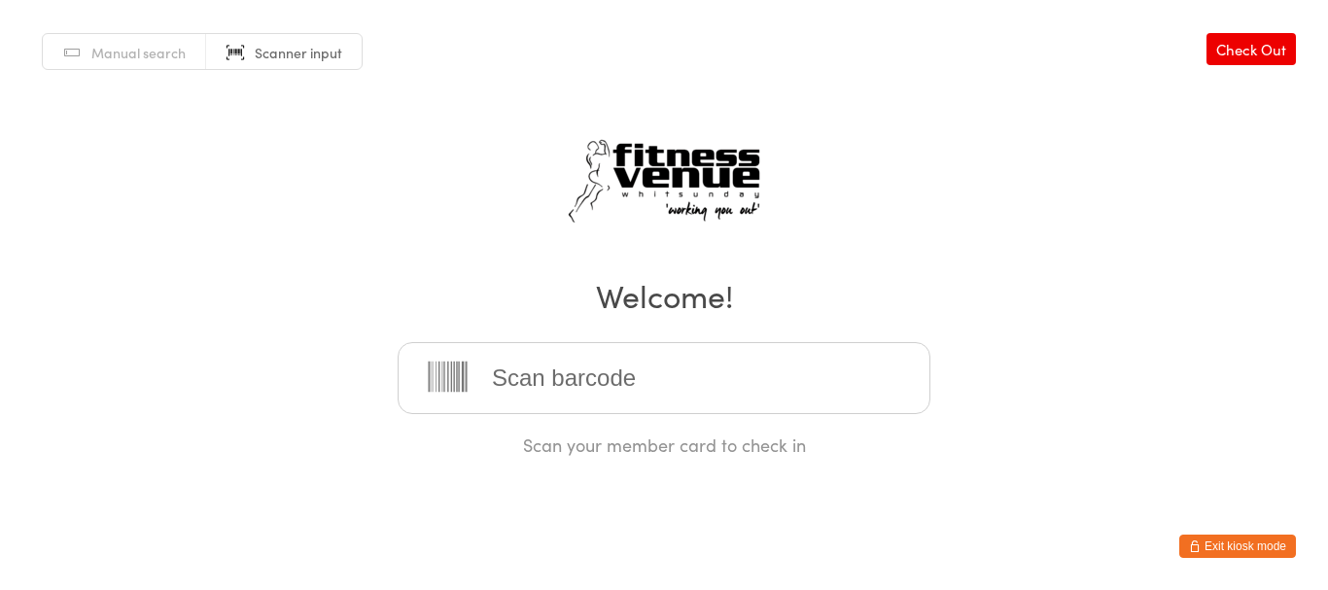
click at [535, 385] on input "search" at bounding box center [664, 378] width 533 height 72
click at [1209, 544] on button "Exit kiosk mode" at bounding box center [1238, 546] width 117 height 23
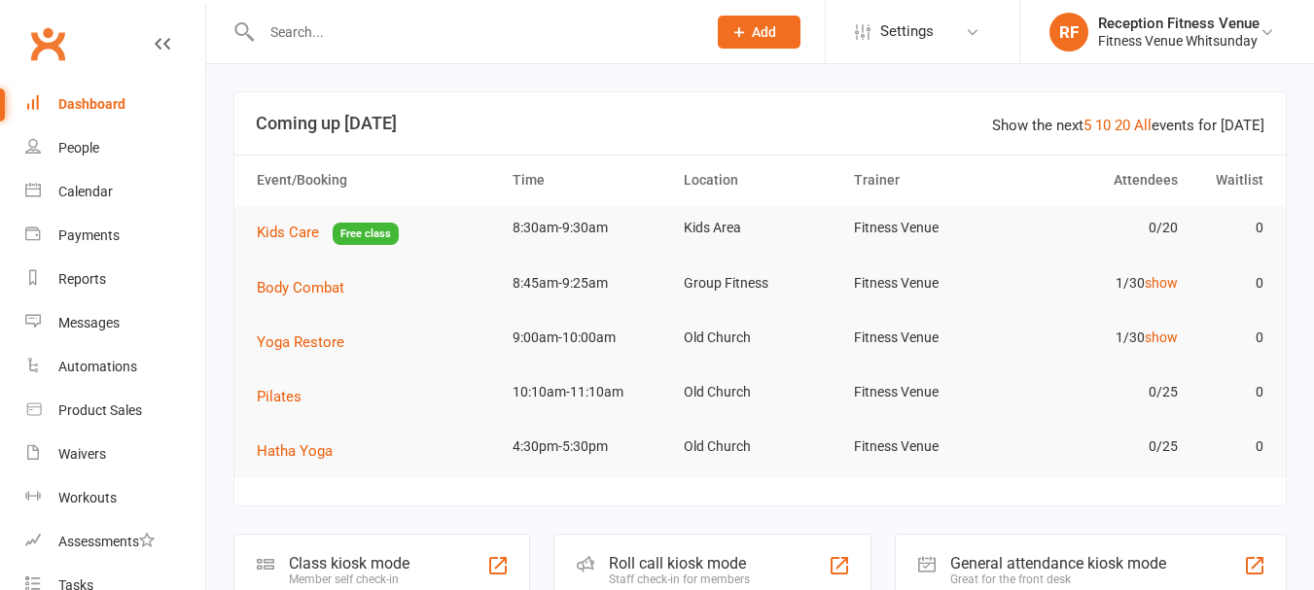
click at [394, 41] on input "text" at bounding box center [474, 31] width 437 height 27
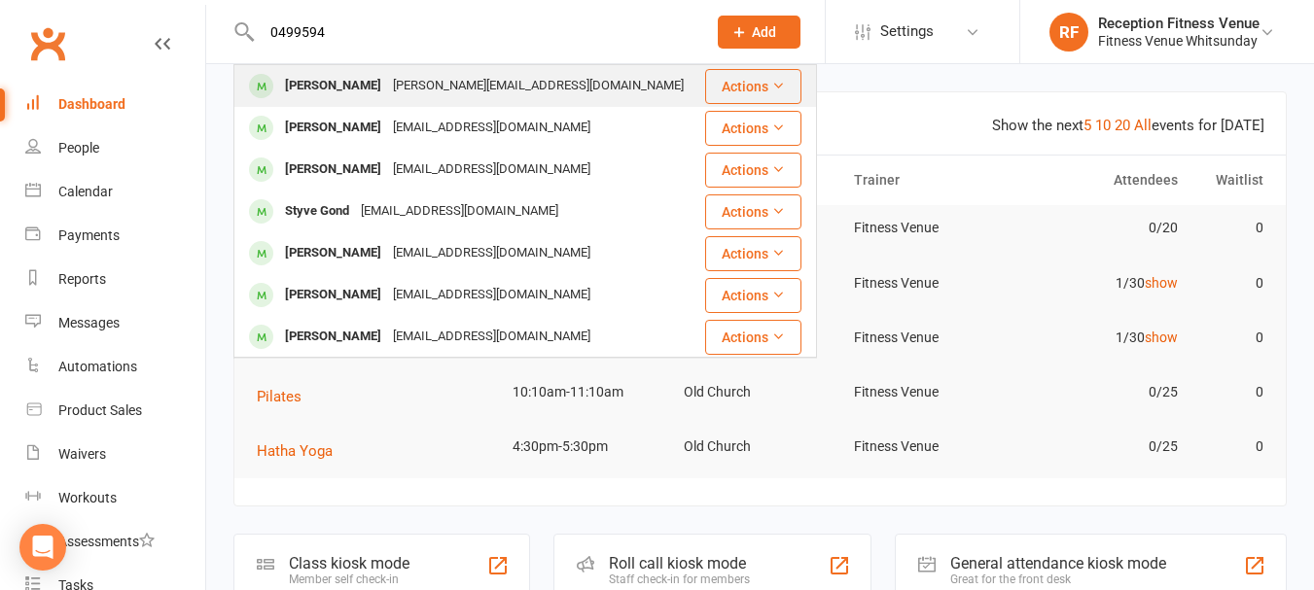
type input "0499594"
click at [423, 73] on div "Emily.harrisdawson@gmail.com" at bounding box center [538, 86] width 302 height 28
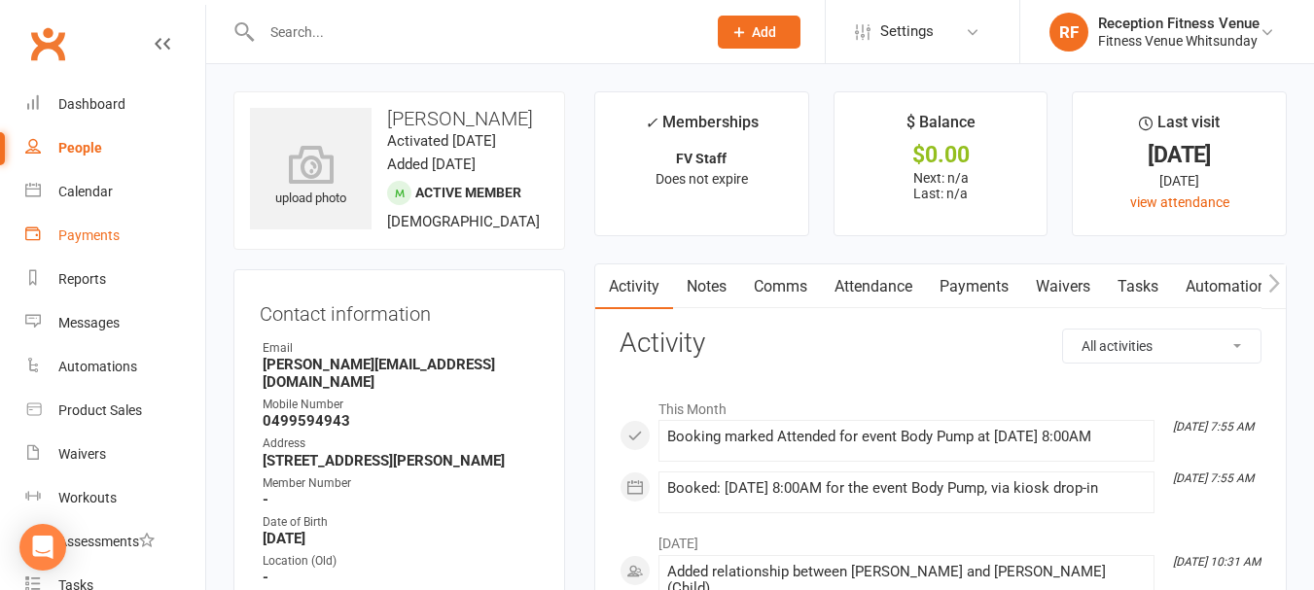
click at [58, 245] on link "Payments" at bounding box center [115, 236] width 180 height 44
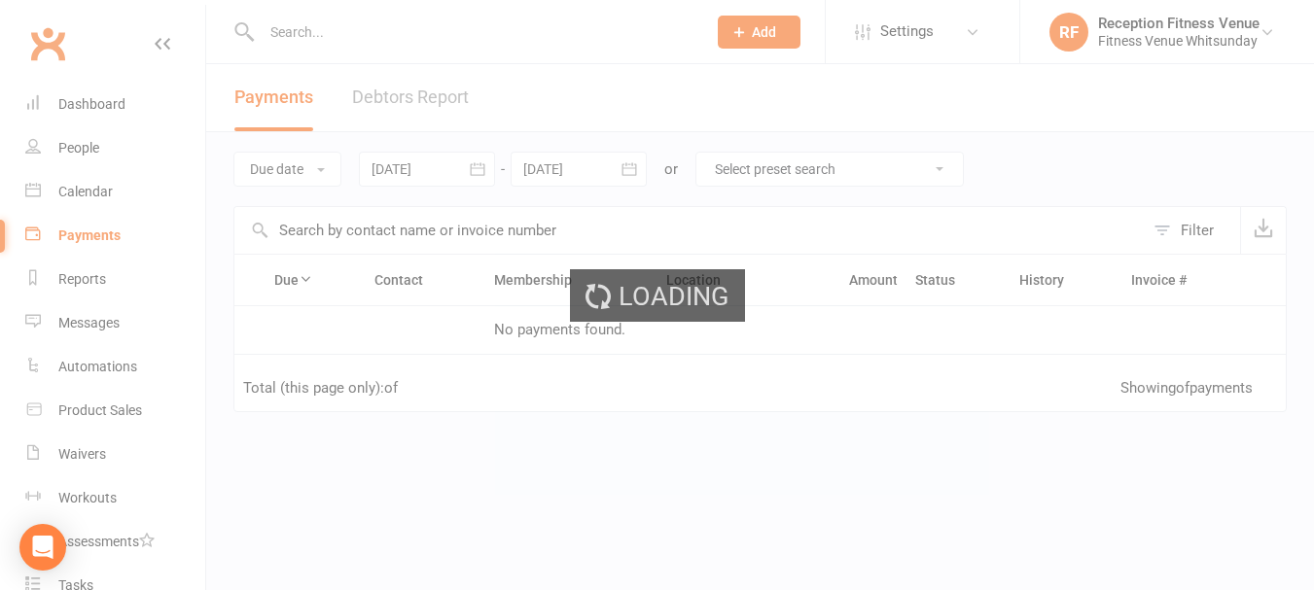
click at [101, 175] on div "Loading" at bounding box center [657, 295] width 1314 height 590
click at [96, 189] on div "Loading" at bounding box center [657, 295] width 1314 height 590
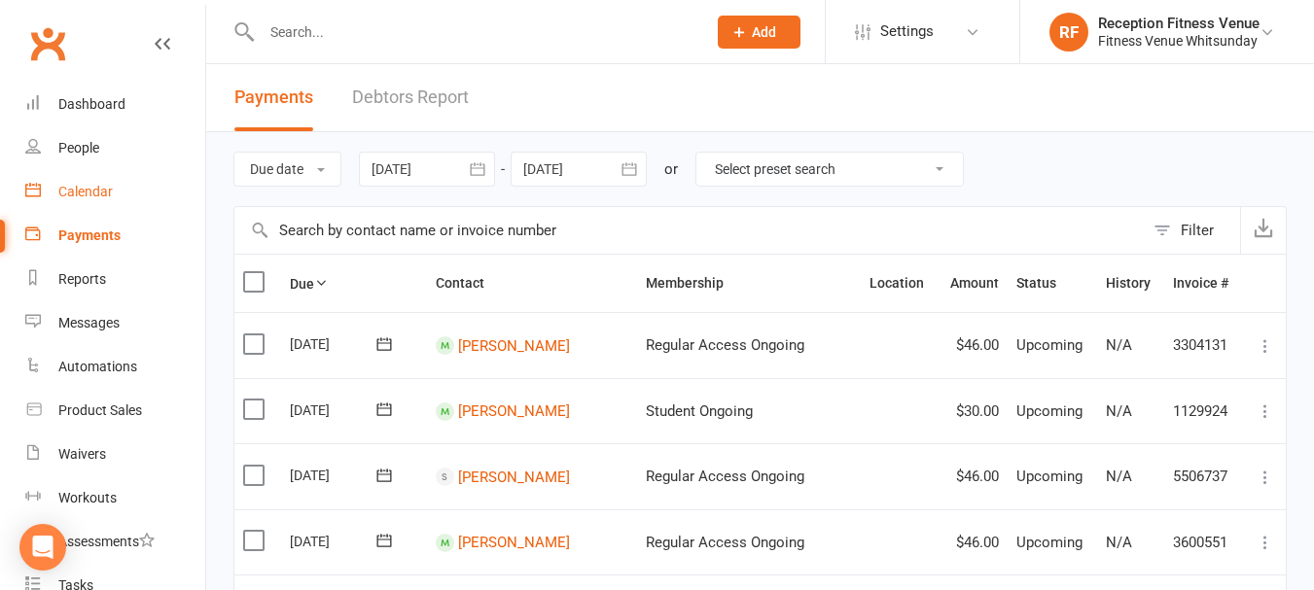
click at [96, 193] on div "Calendar" at bounding box center [85, 192] width 54 height 16
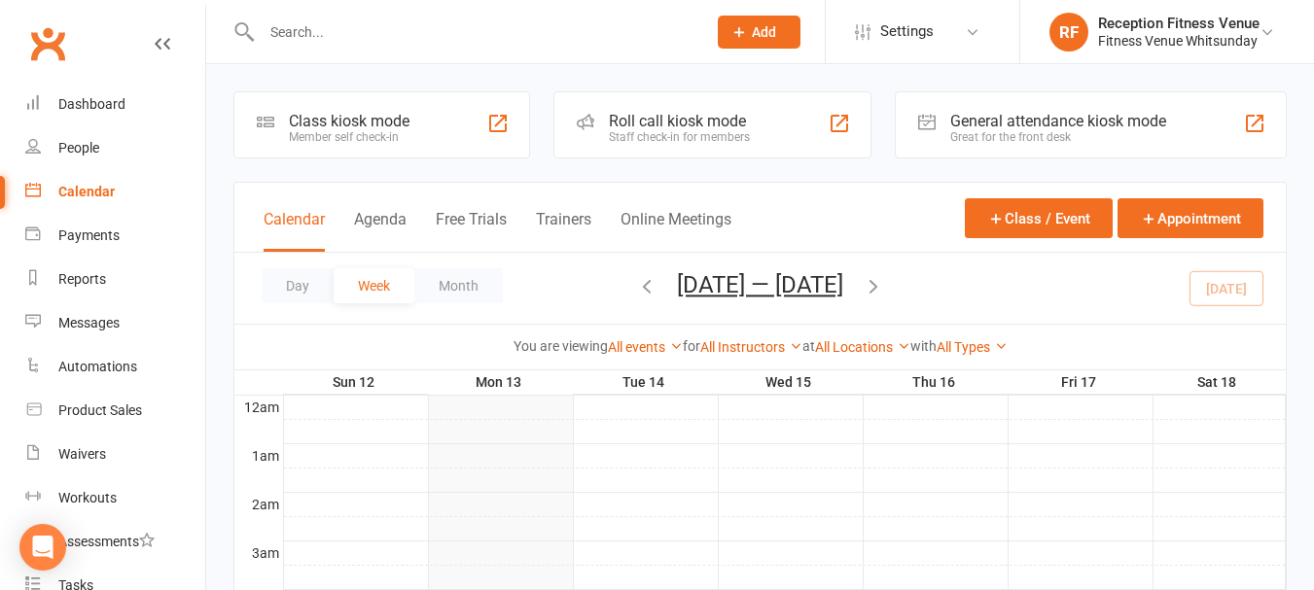
click at [1052, 113] on div "General attendance kiosk mode" at bounding box center [1058, 121] width 216 height 18
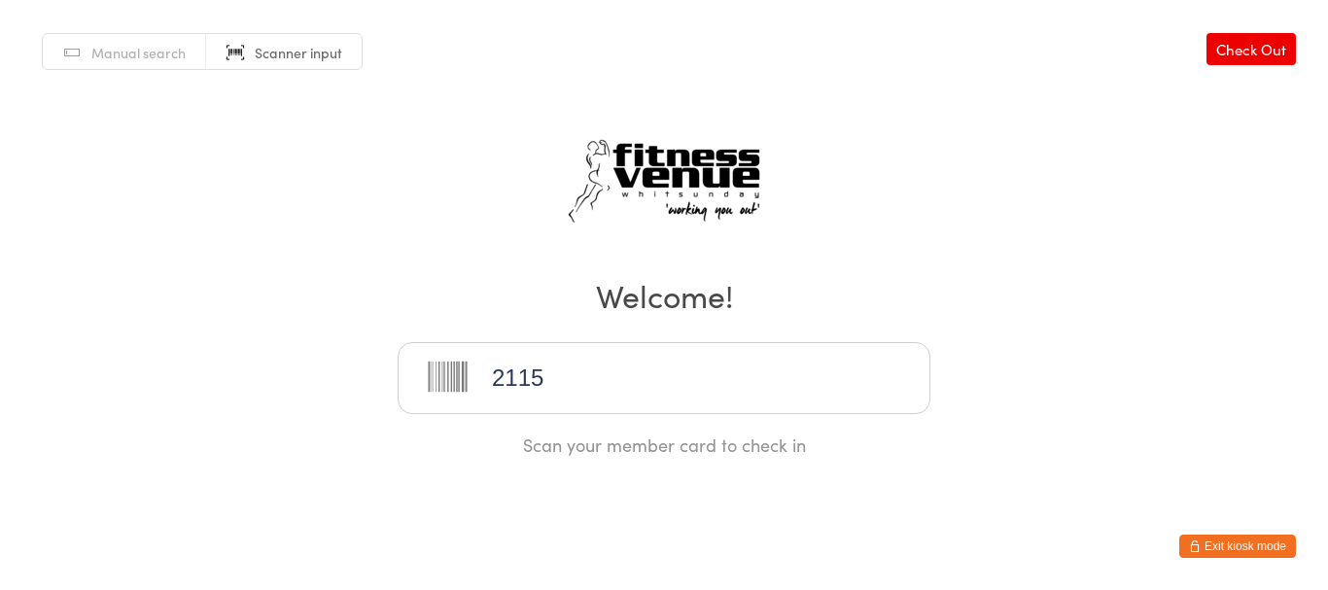
type input "21155"
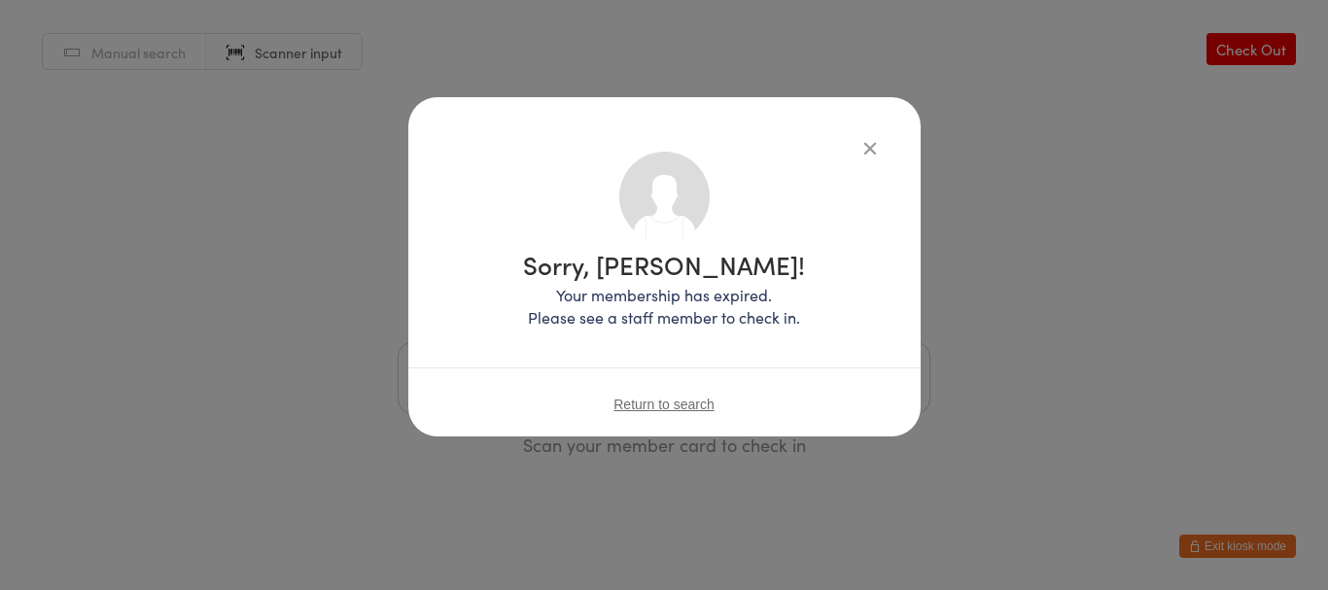
click at [704, 405] on span "Return to search" at bounding box center [664, 405] width 101 height 16
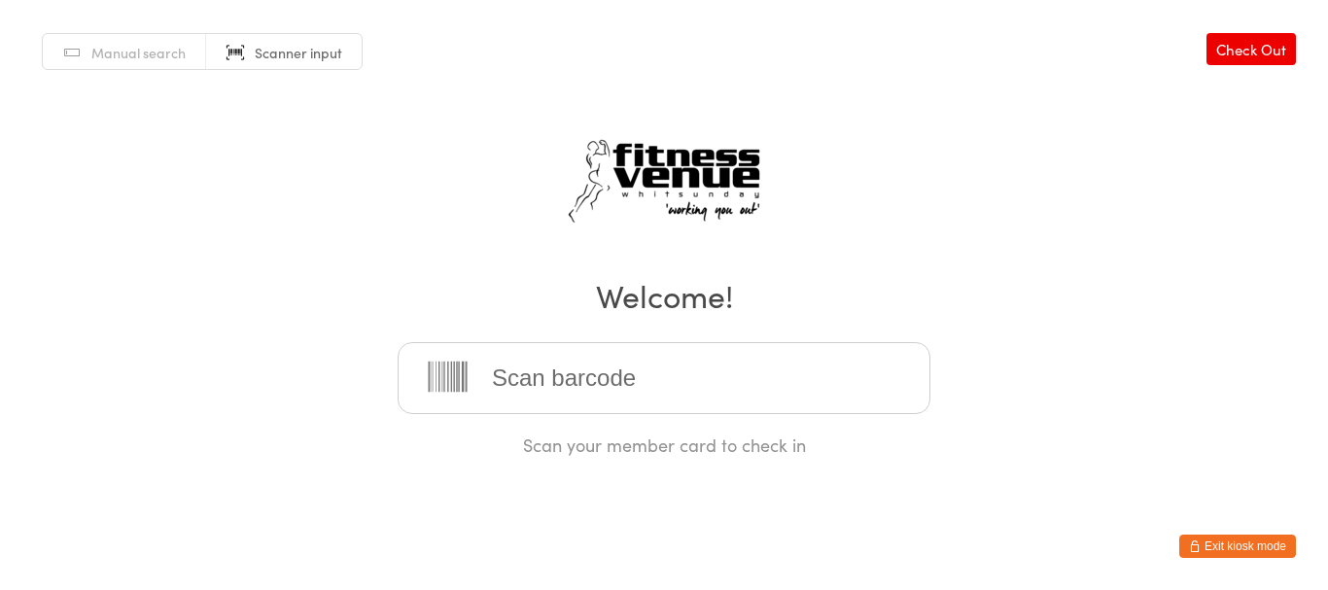
click at [1250, 536] on button "Exit kiosk mode" at bounding box center [1238, 546] width 117 height 23
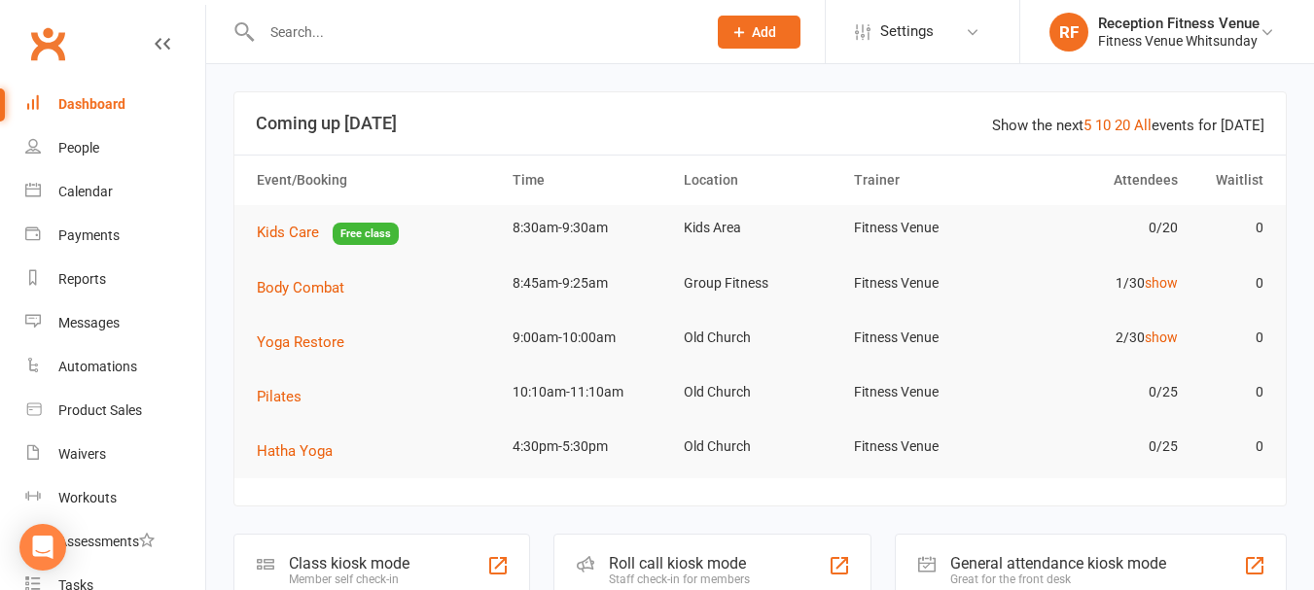
scroll to position [486, 0]
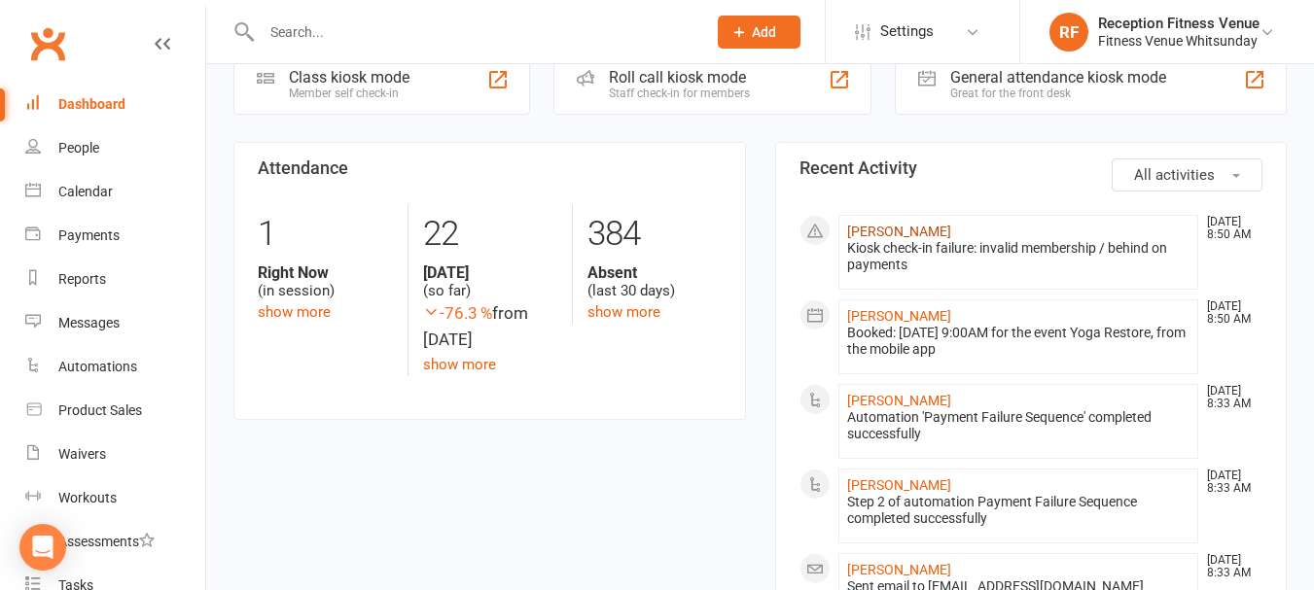
click at [855, 233] on link "[PERSON_NAME]" at bounding box center [899, 232] width 104 height 16
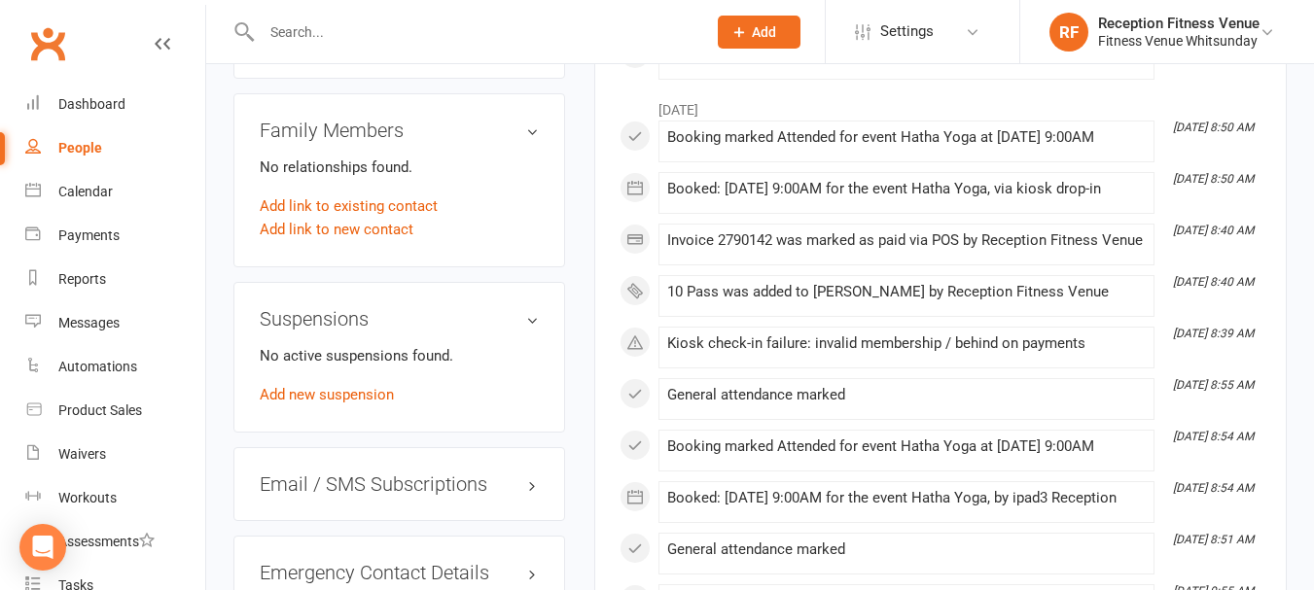
scroll to position [875, 0]
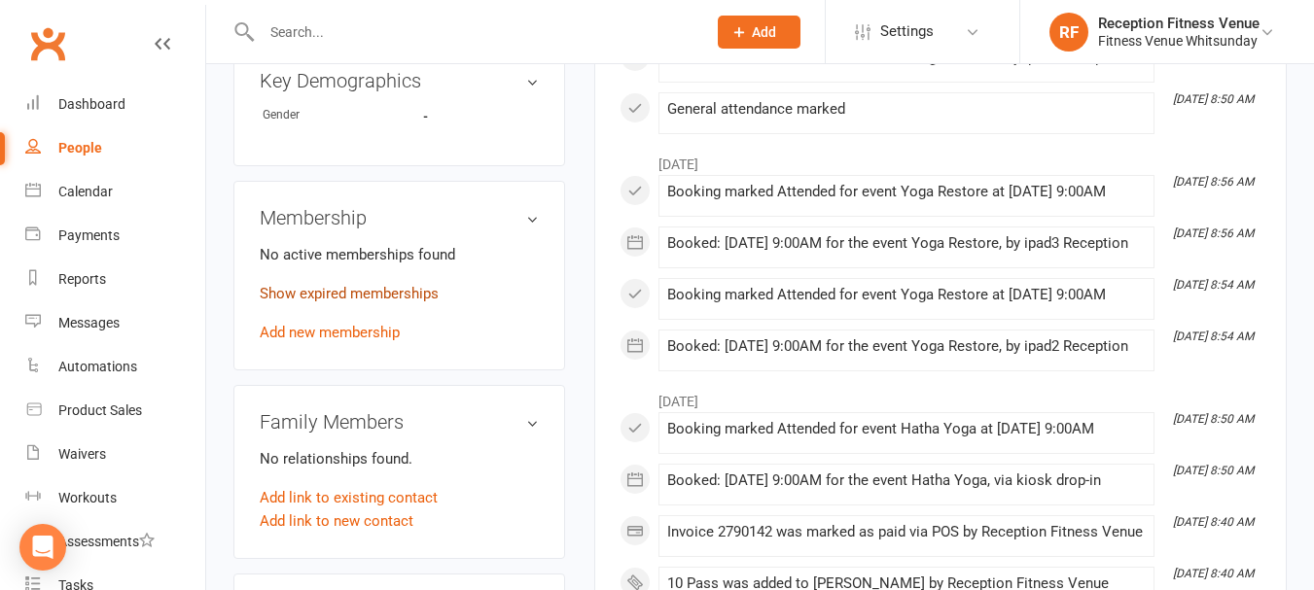
click at [334, 285] on link "Show expired memberships" at bounding box center [349, 294] width 179 height 18
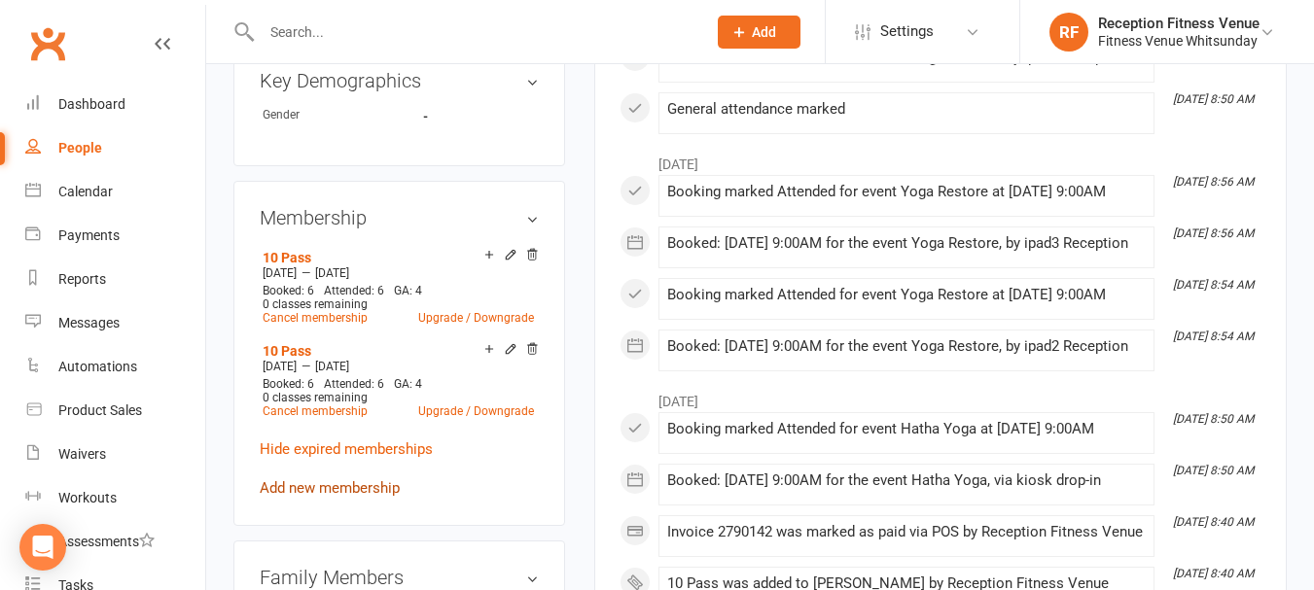
click at [318, 479] on link "Add new membership" at bounding box center [330, 488] width 140 height 18
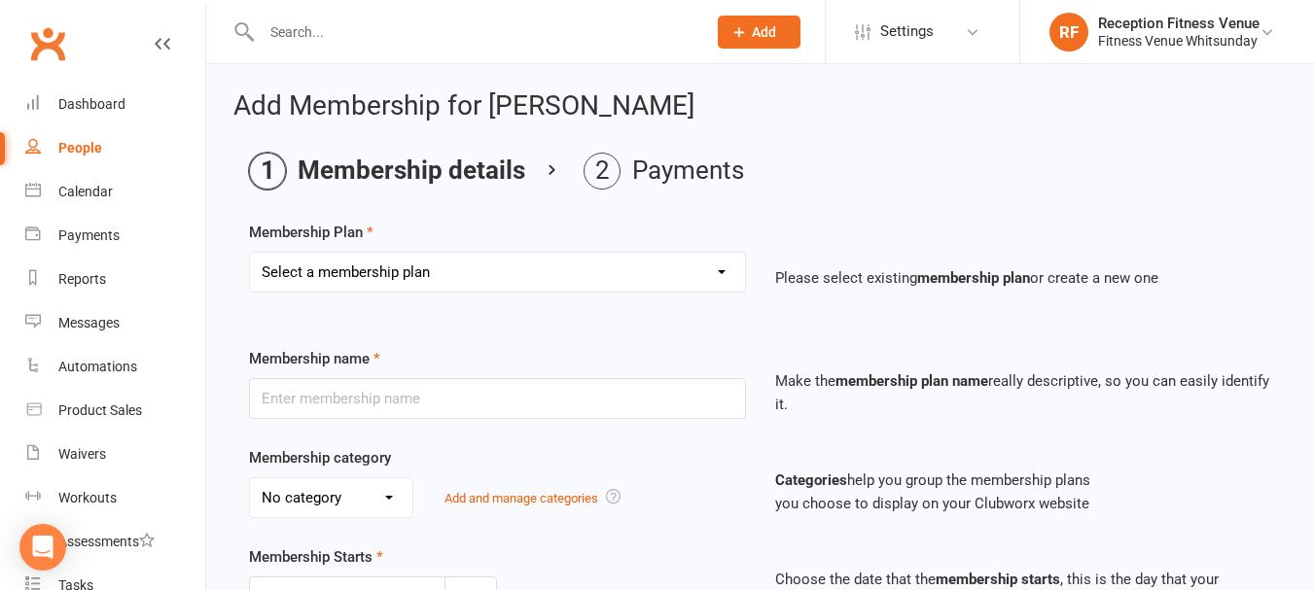
click at [420, 289] on select "Select a membership plan Create new Membership Plan Regular Access Ongoing Regu…" at bounding box center [497, 272] width 495 height 39
select select "9"
click at [250, 253] on select "Select a membership plan Create new Membership Plan Regular Access Ongoing Regu…" at bounding box center [497, 272] width 495 height 39
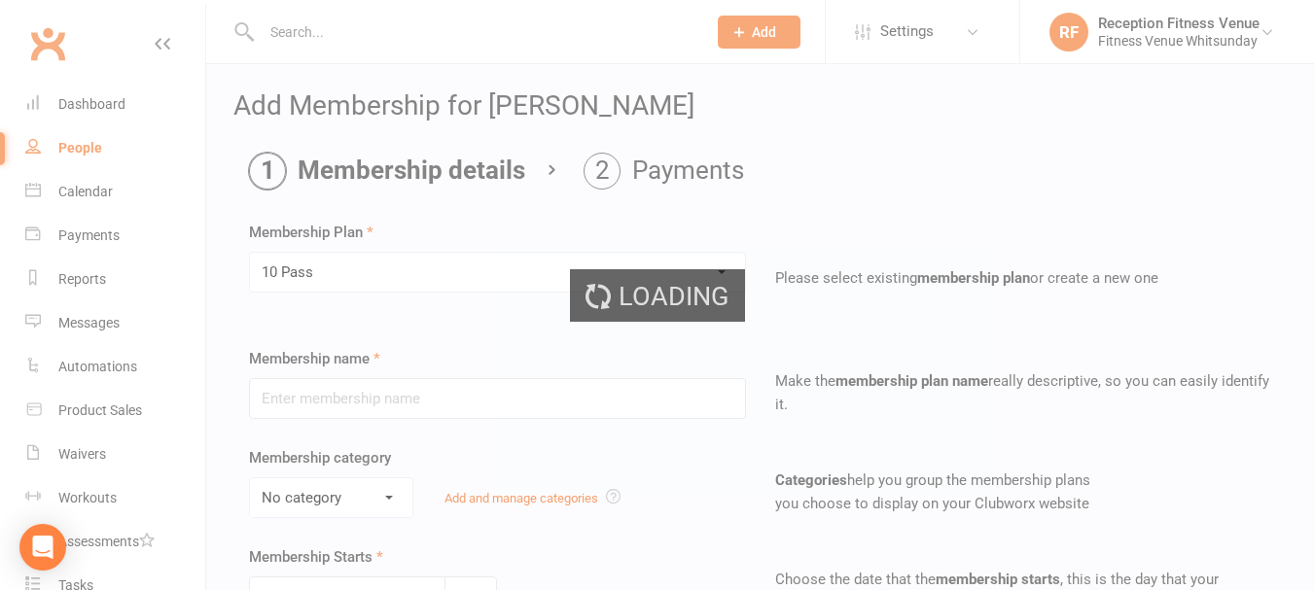
type input "10 Pass"
select select "2"
type input "6"
select select "2"
type input "10"
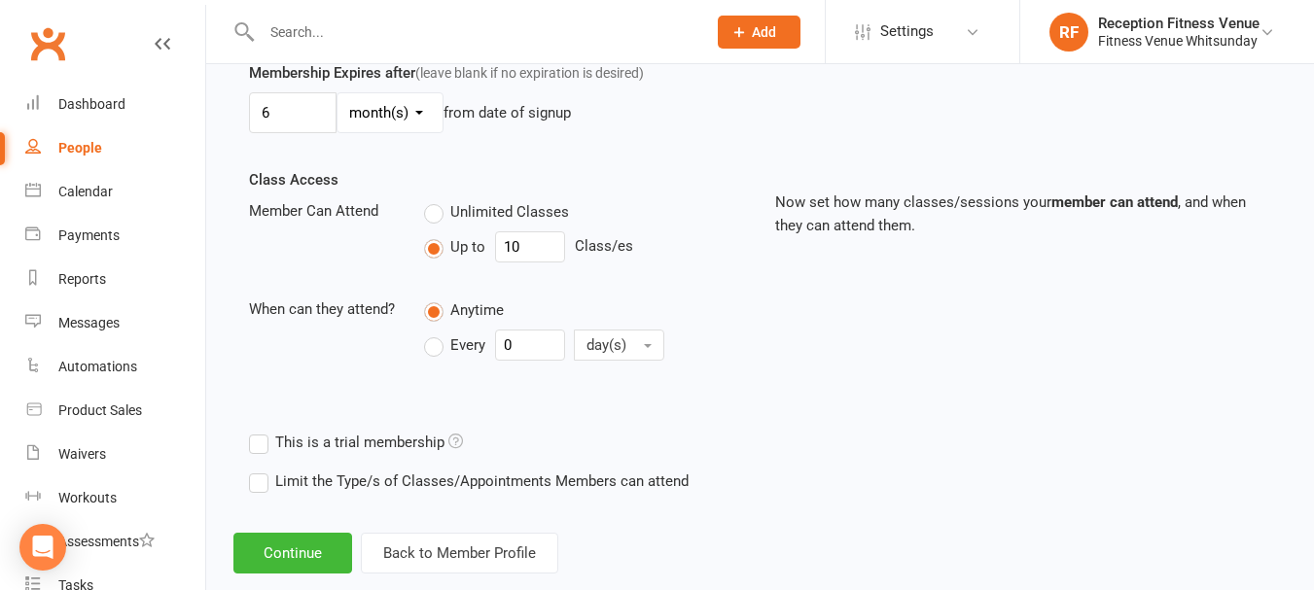
scroll to position [622, 0]
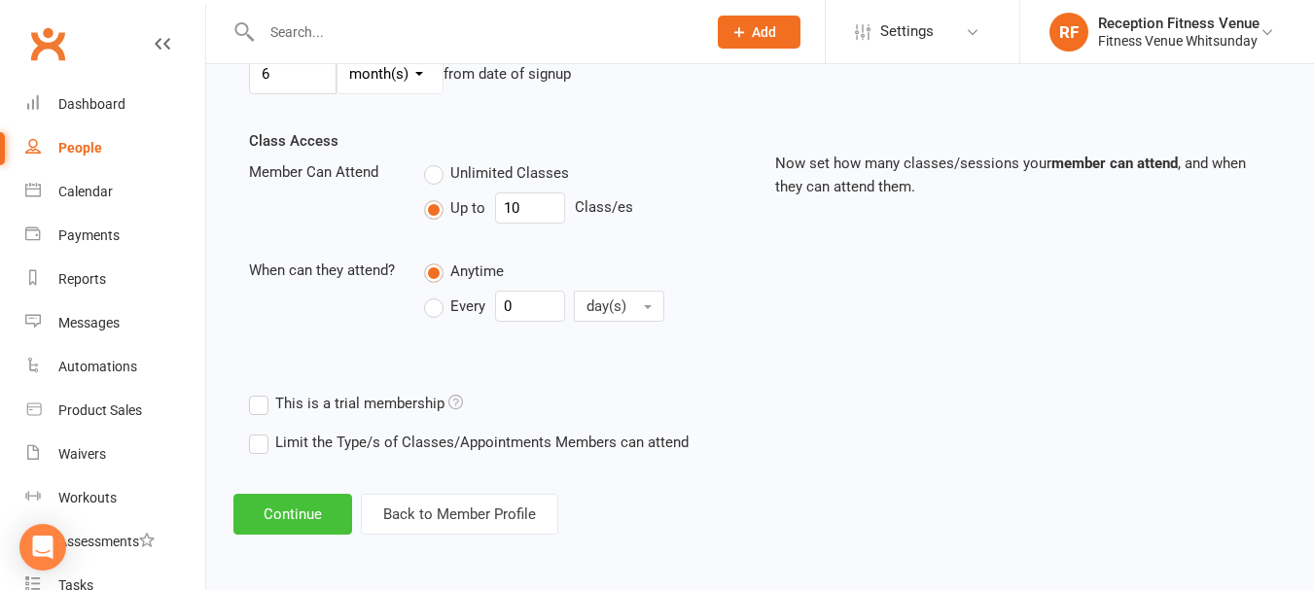
click at [303, 521] on button "Continue" at bounding box center [292, 514] width 119 height 41
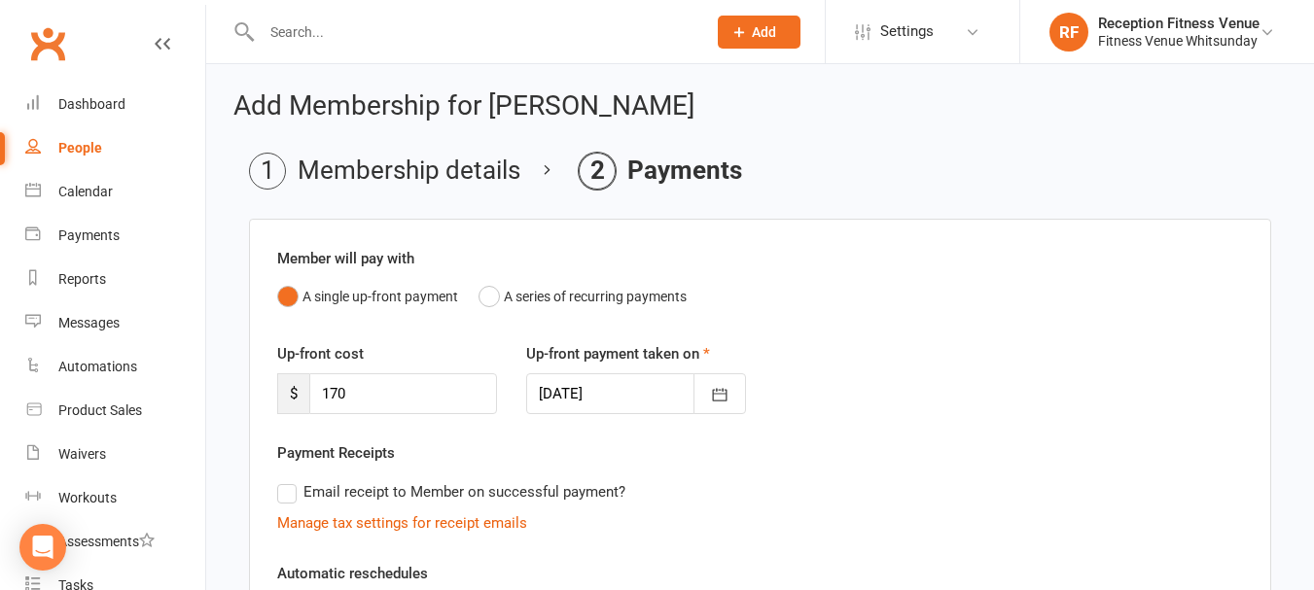
scroll to position [469, 0]
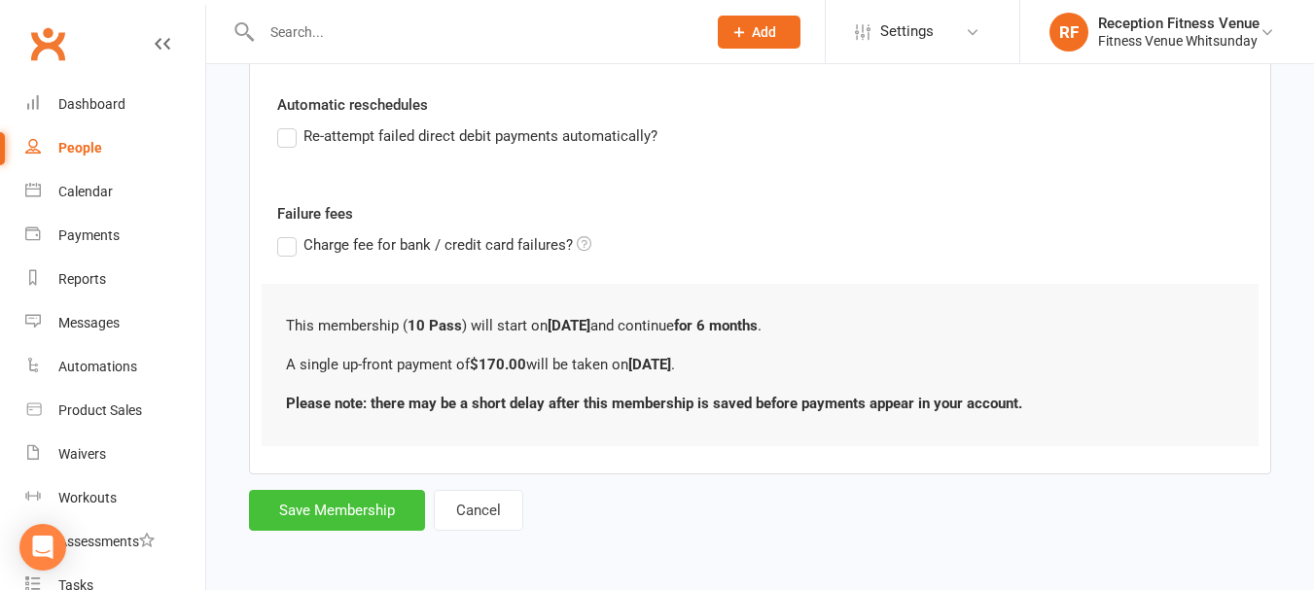
click at [355, 512] on button "Save Membership" at bounding box center [337, 510] width 176 height 41
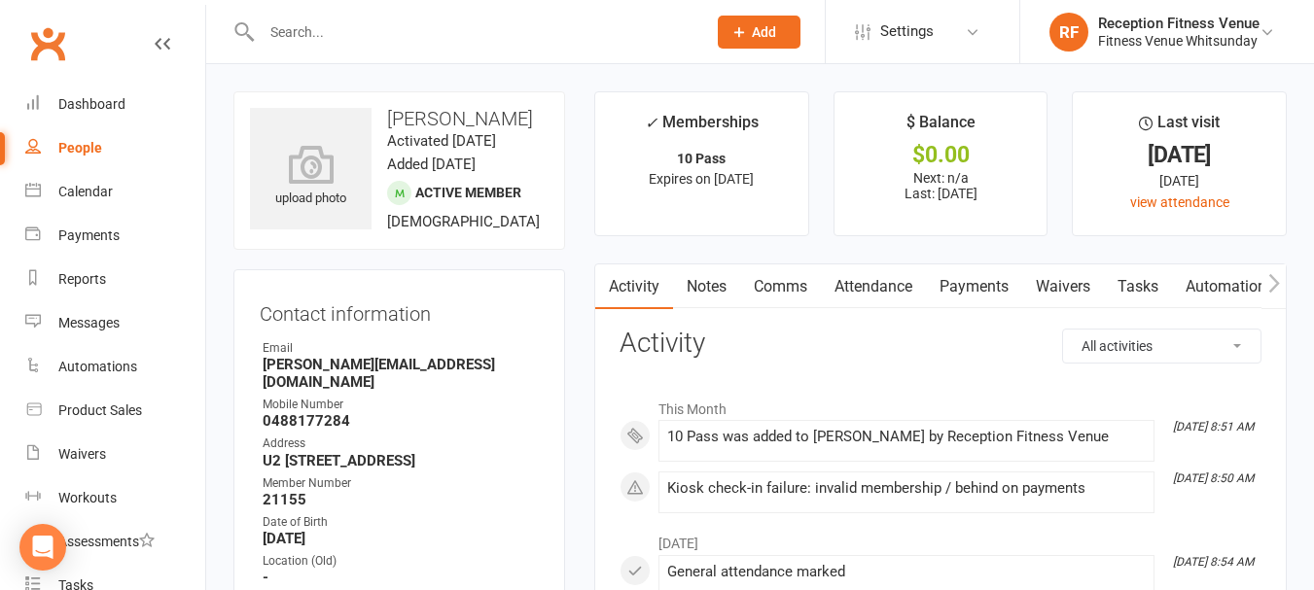
click at [407, 39] on input "text" at bounding box center [474, 31] width 437 height 27
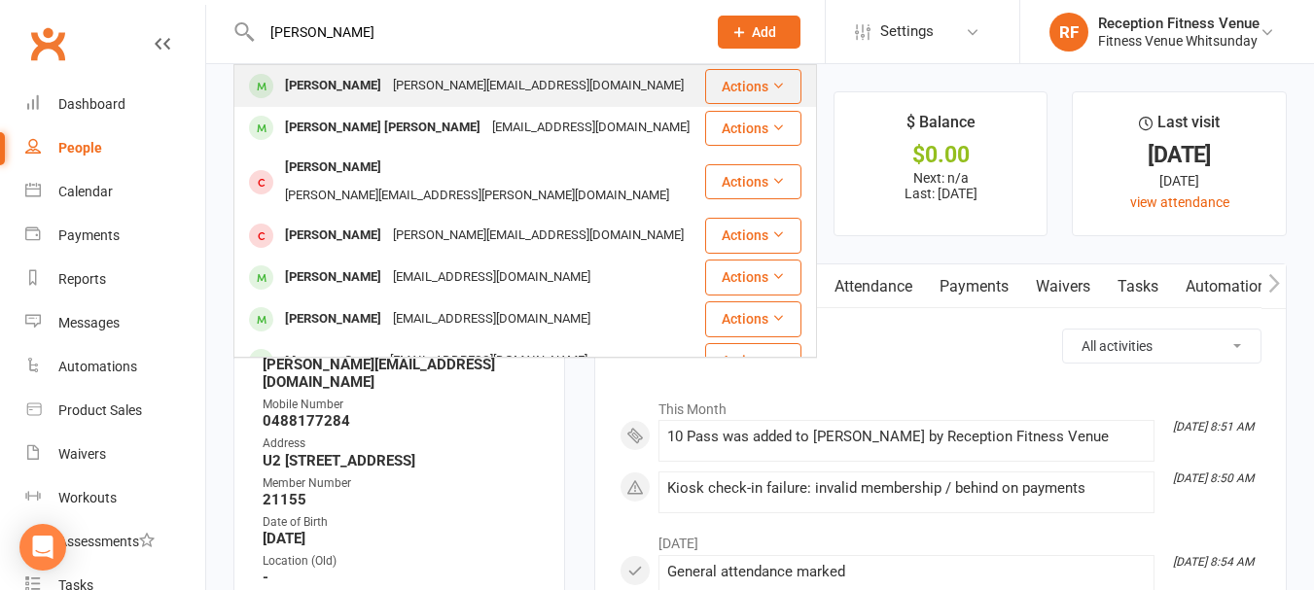
type input "[PERSON_NAME]"
click at [361, 84] on div "[PERSON_NAME]" at bounding box center [333, 86] width 108 height 28
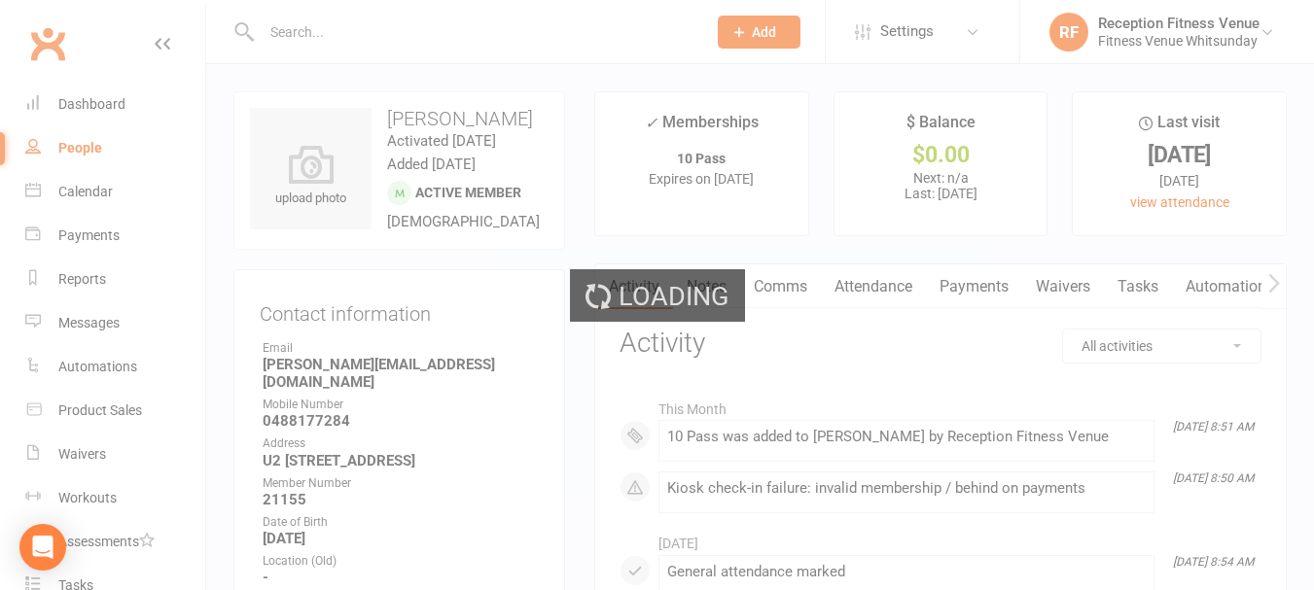
click at [329, 29] on input "text" at bounding box center [474, 31] width 437 height 27
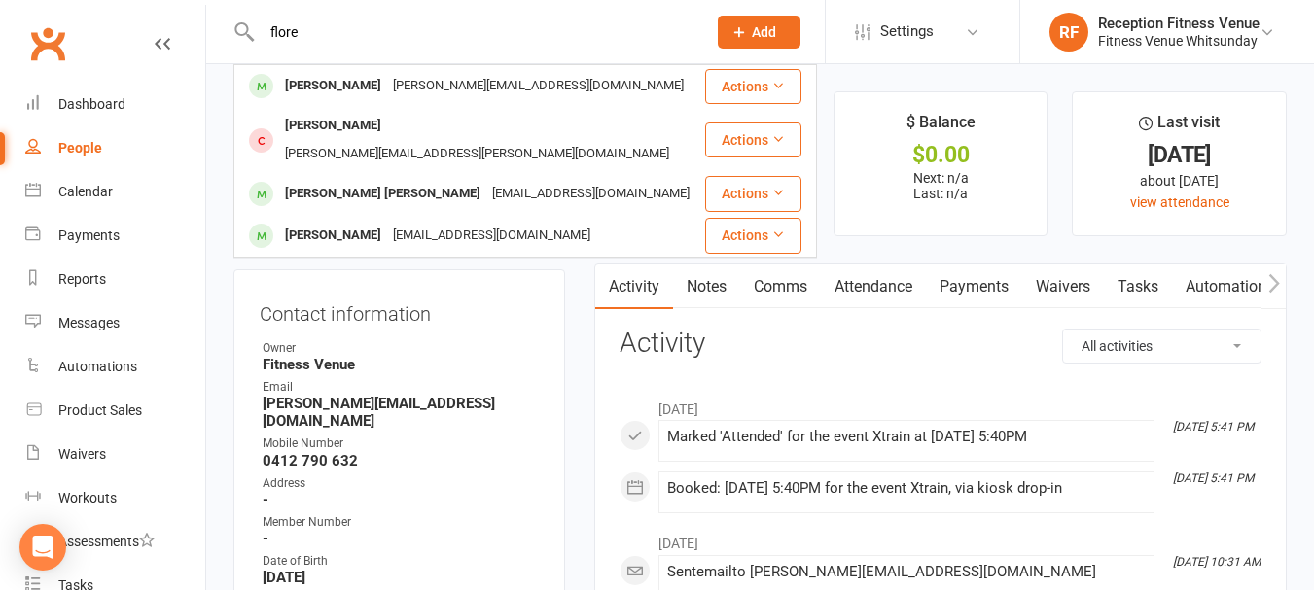
type input "flore"
click at [361, 180] on div "[PERSON_NAME] [PERSON_NAME]" at bounding box center [382, 194] width 207 height 28
